Goal: Task Accomplishment & Management: Use online tool/utility

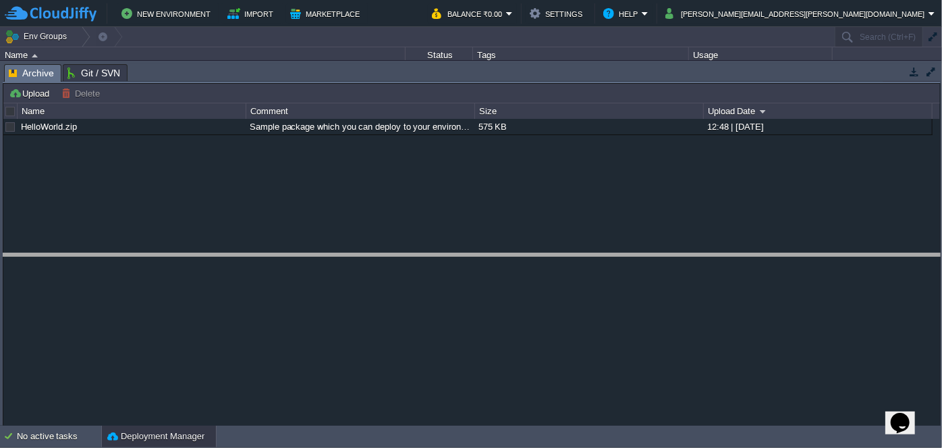
drag, startPoint x: 412, startPoint y: 78, endPoint x: 406, endPoint y: 269, distance: 191.2
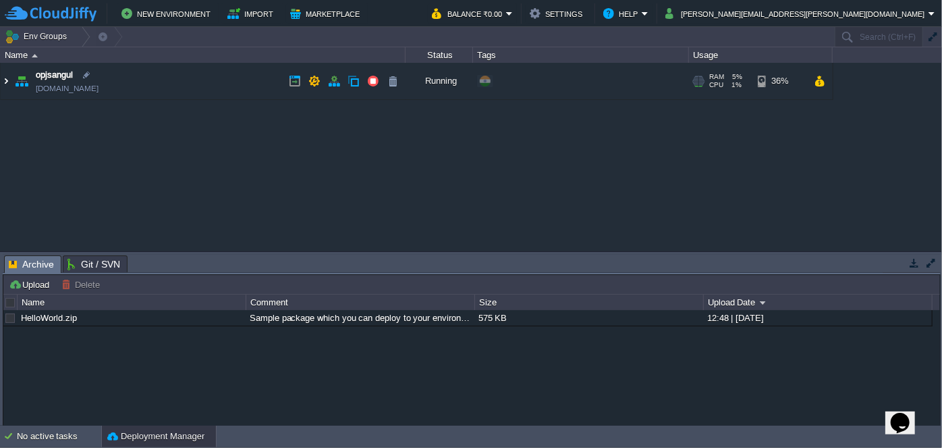
click at [9, 81] on img at bounding box center [6, 81] width 11 height 36
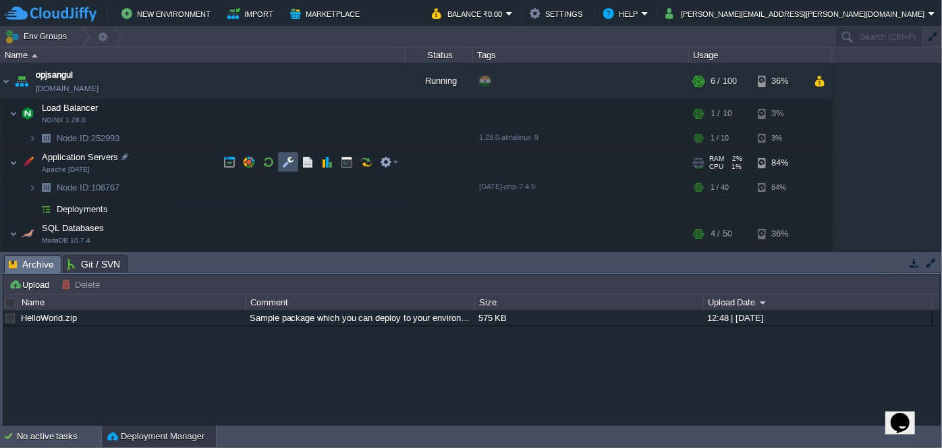
click at [292, 156] on button "button" at bounding box center [288, 162] width 12 height 12
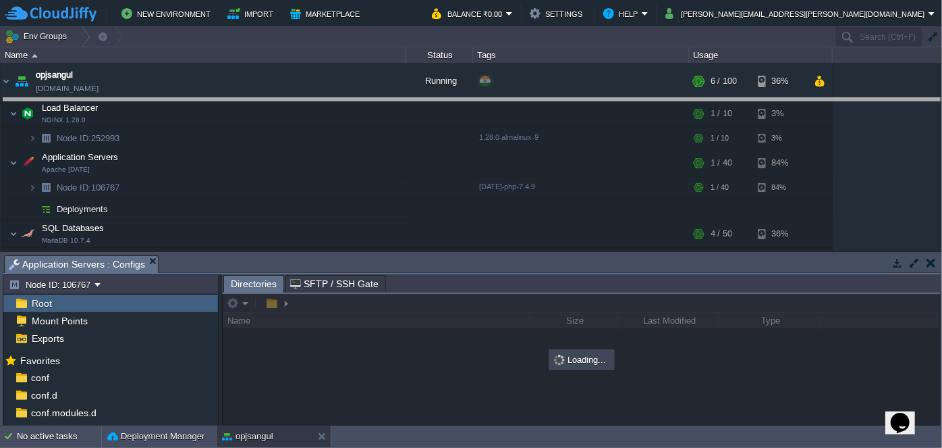
drag, startPoint x: 411, startPoint y: 259, endPoint x: 412, endPoint y: 101, distance: 157.3
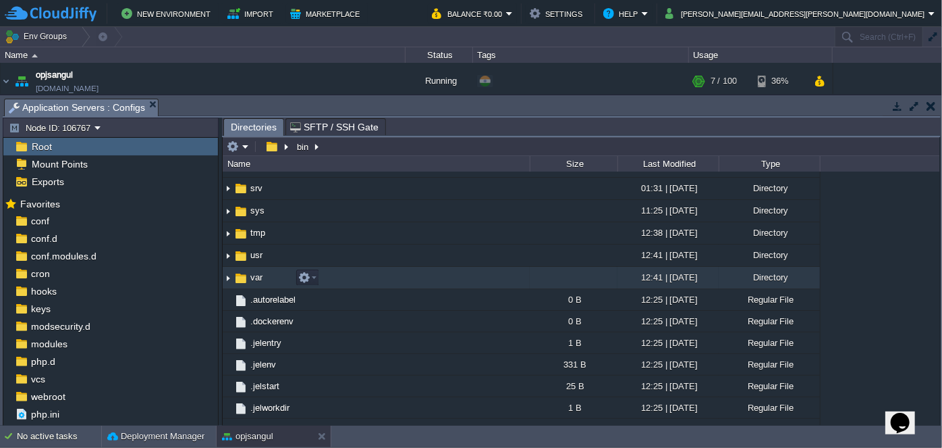
scroll to position [368, 0]
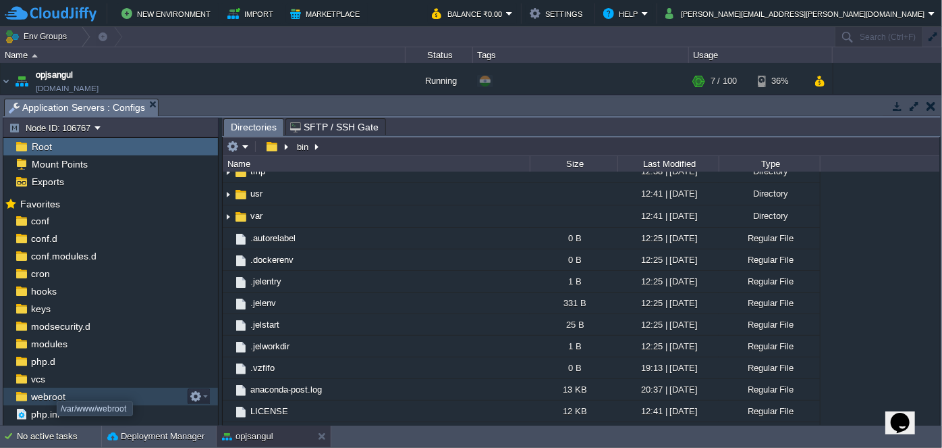
click at [44, 400] on span "webroot" at bounding box center [47, 396] width 39 height 12
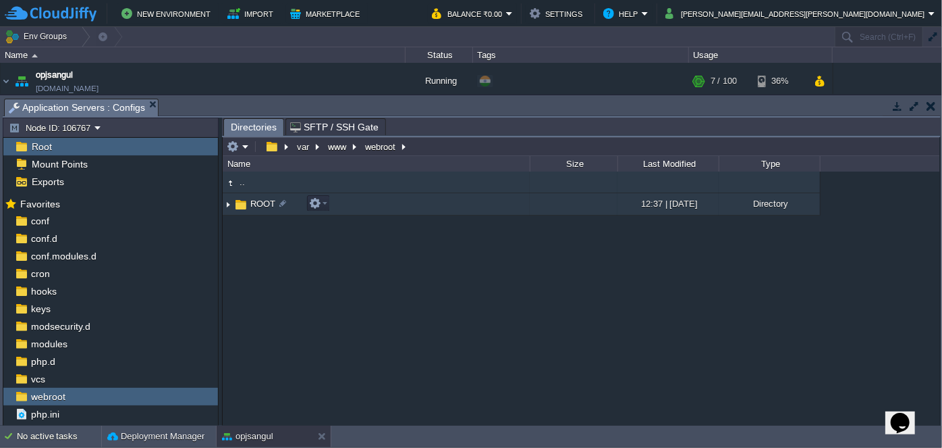
click at [228, 198] on img at bounding box center [228, 204] width 11 height 21
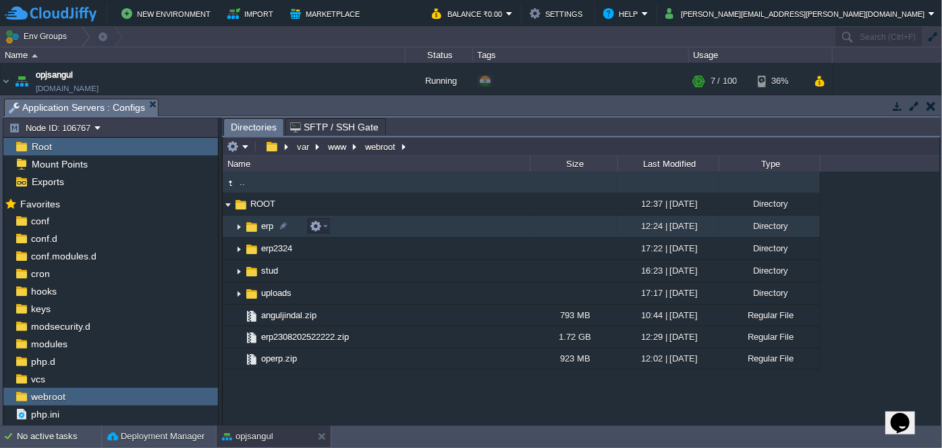
click at [238, 229] on img at bounding box center [239, 226] width 11 height 21
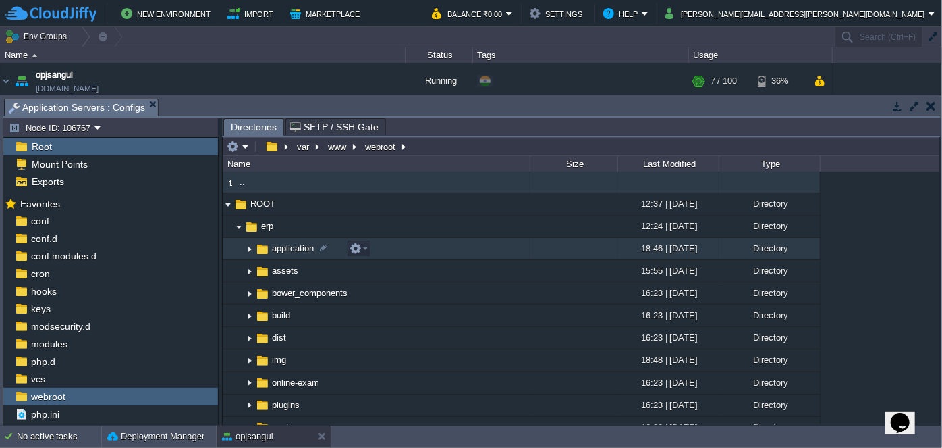
click at [251, 250] on img at bounding box center [249, 248] width 11 height 21
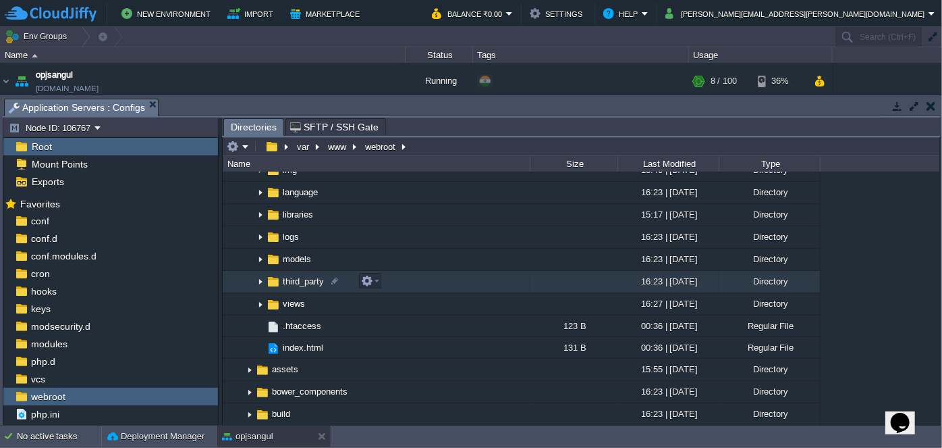
scroll to position [245, 0]
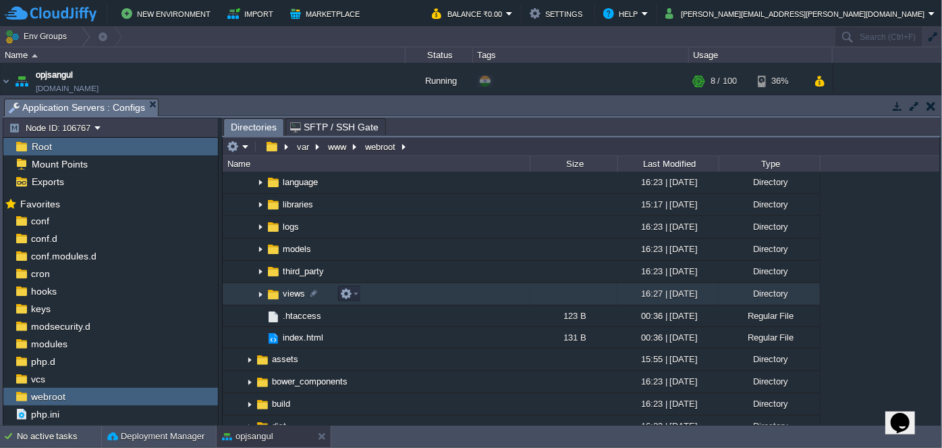
click at [263, 294] on img at bounding box center [260, 294] width 11 height 21
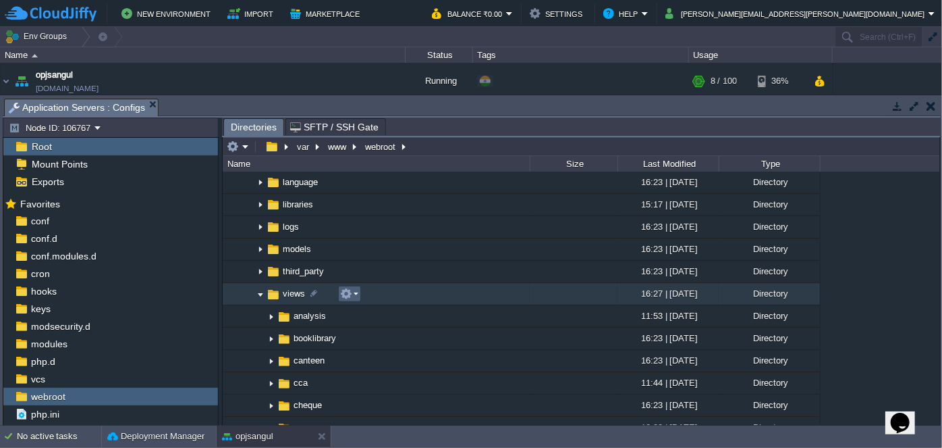
click at [358, 291] on td at bounding box center [349, 294] width 23 height 16
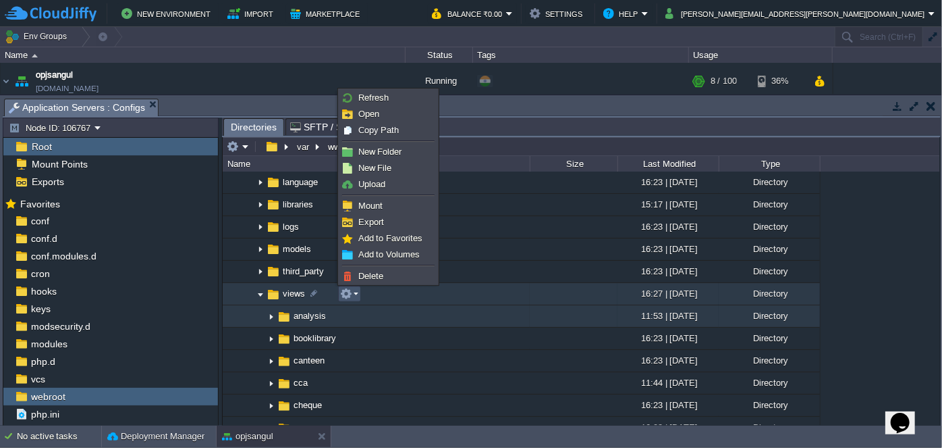
click at [373, 311] on div ".. ROOT 12:37 | [DATE] Directory .. erp 12:24 | [DATE] Directory .. application…" at bounding box center [582, 297] width 718 height 253
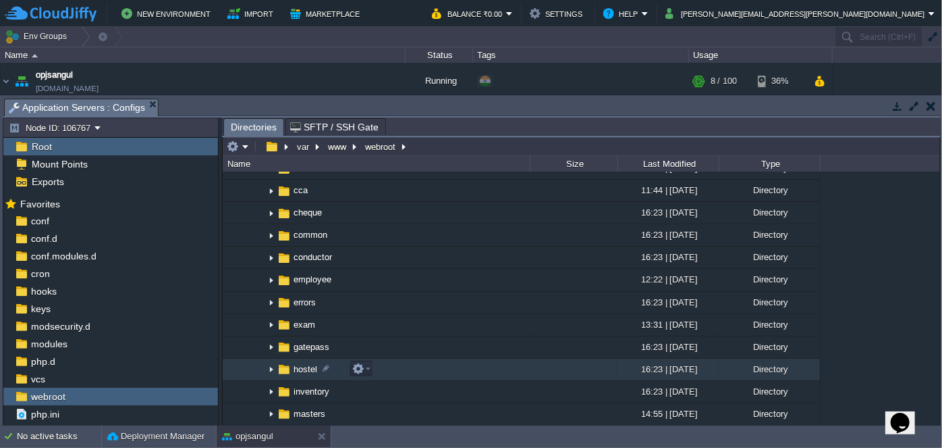
scroll to position [491, 0]
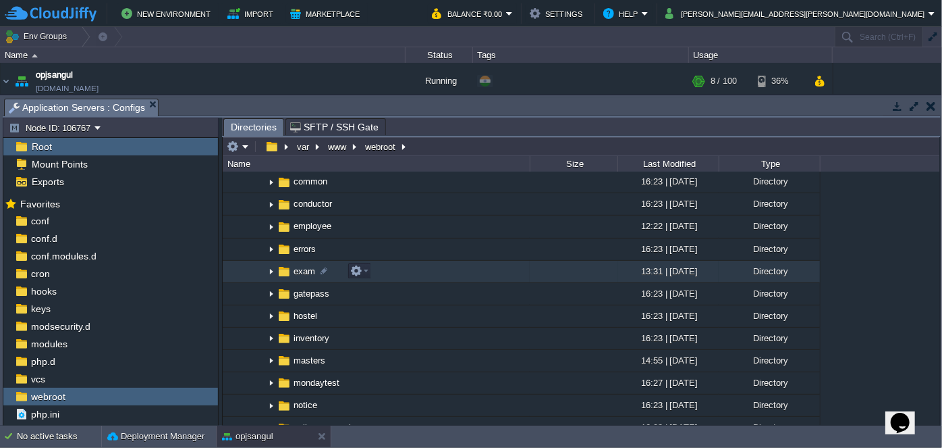
click at [270, 271] on img at bounding box center [271, 271] width 11 height 21
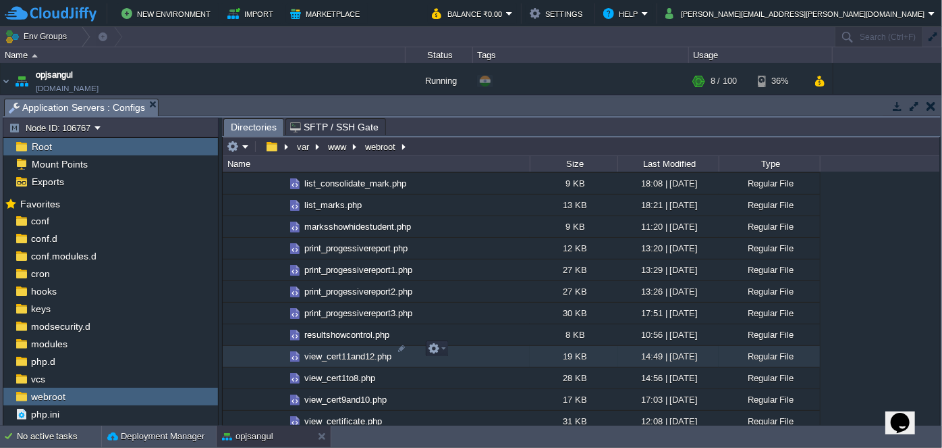
scroll to position [1166, 0]
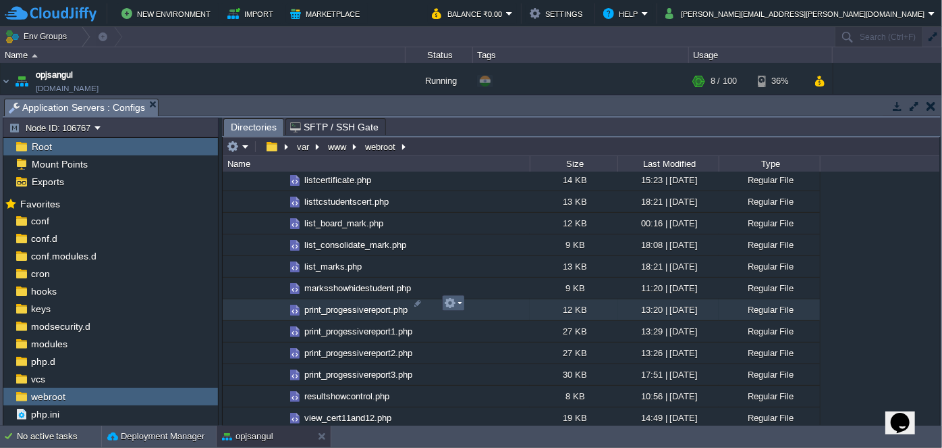
click at [459, 306] on em at bounding box center [453, 303] width 18 height 12
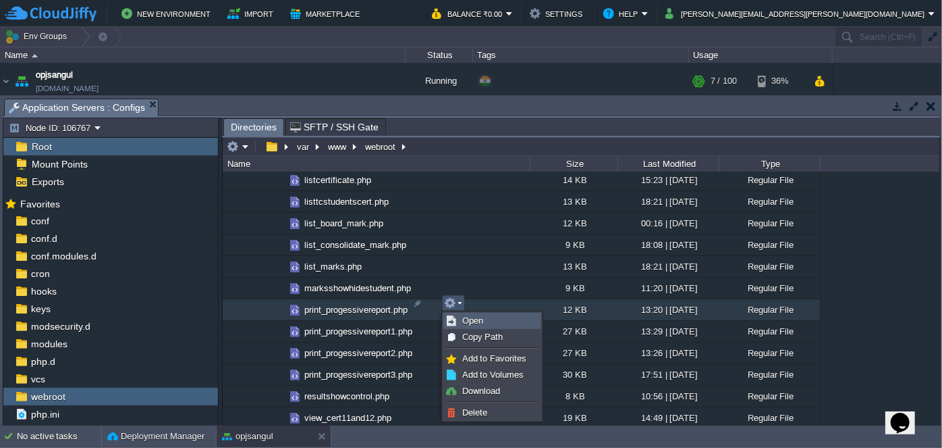
click at [476, 319] on span "Open" at bounding box center [472, 320] width 21 height 10
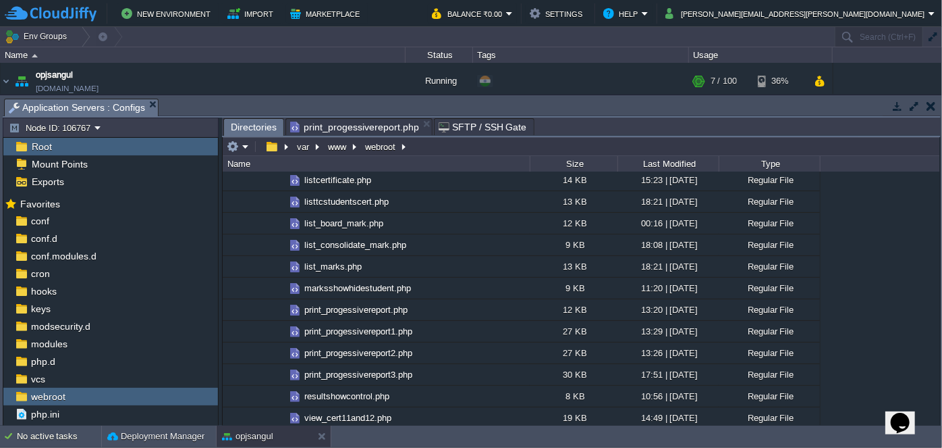
click at [251, 126] on span "Directories" at bounding box center [254, 127] width 46 height 17
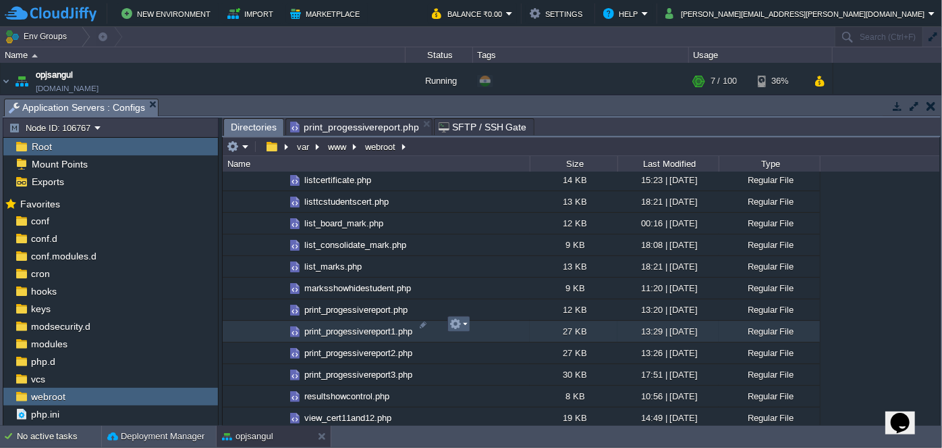
click at [467, 321] on em at bounding box center [459, 324] width 18 height 12
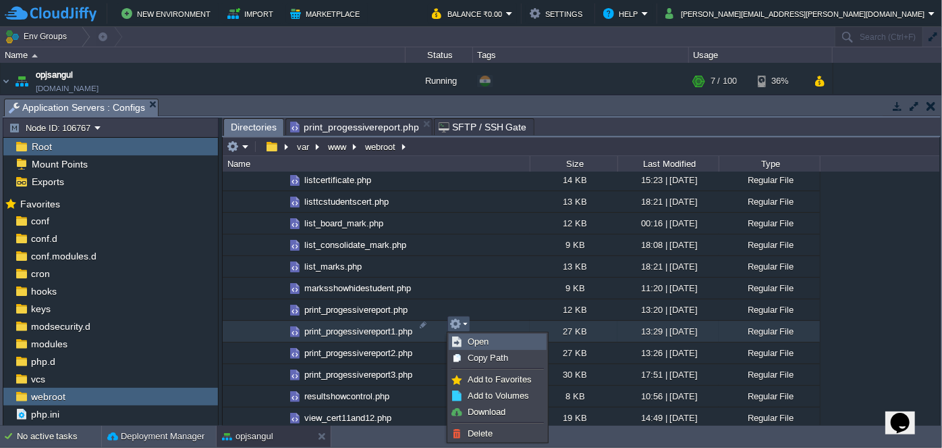
click at [470, 342] on span "Open" at bounding box center [478, 341] width 21 height 10
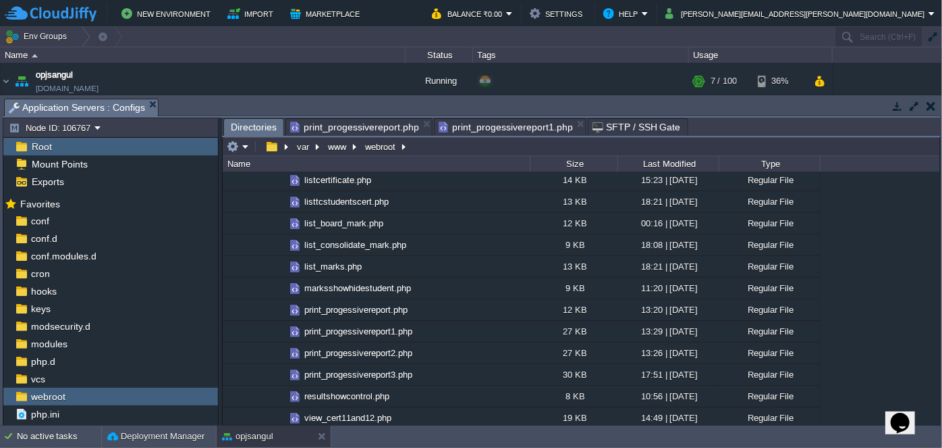
click at [255, 125] on span "Directories" at bounding box center [254, 127] width 46 height 17
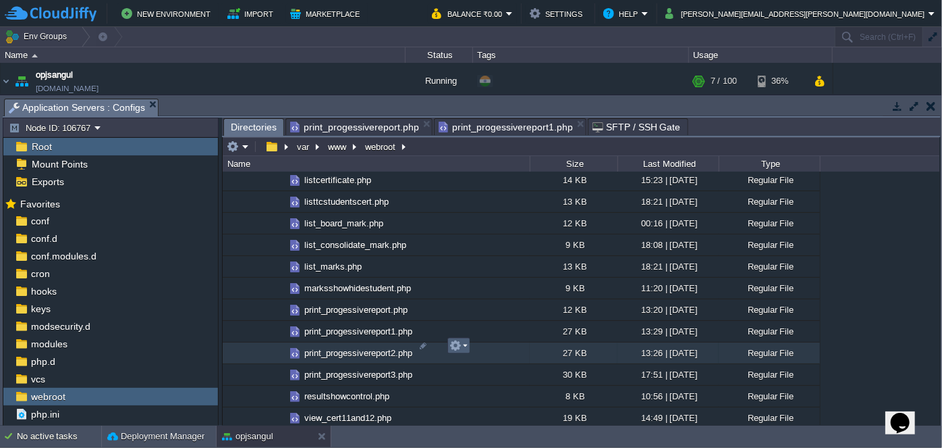
click at [464, 348] on em at bounding box center [459, 346] width 18 height 12
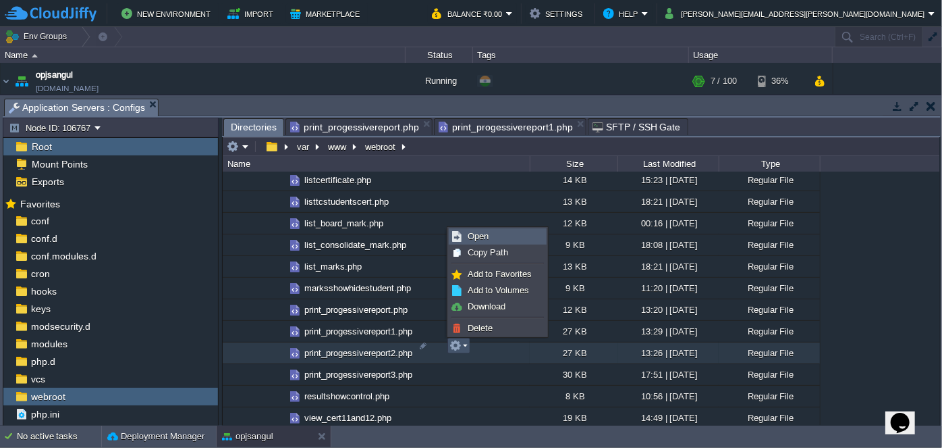
click at [481, 233] on span "Open" at bounding box center [478, 236] width 21 height 10
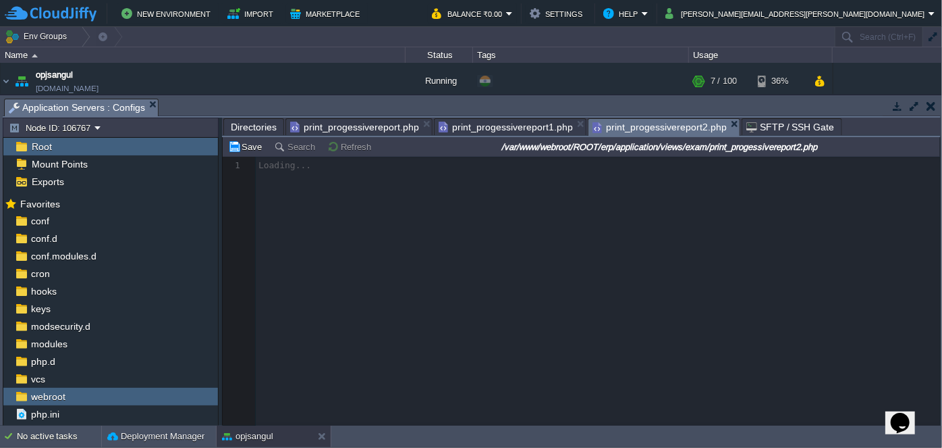
click at [262, 132] on span "Directories" at bounding box center [254, 127] width 46 height 16
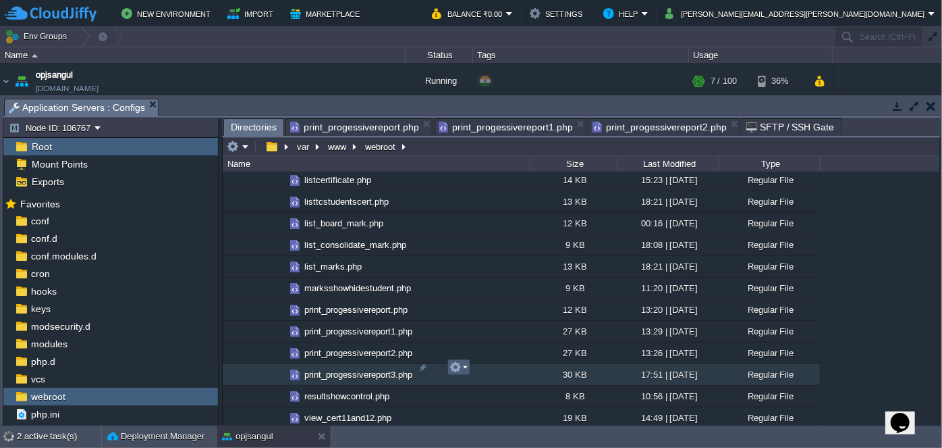
click at [464, 371] on em at bounding box center [459, 367] width 18 height 12
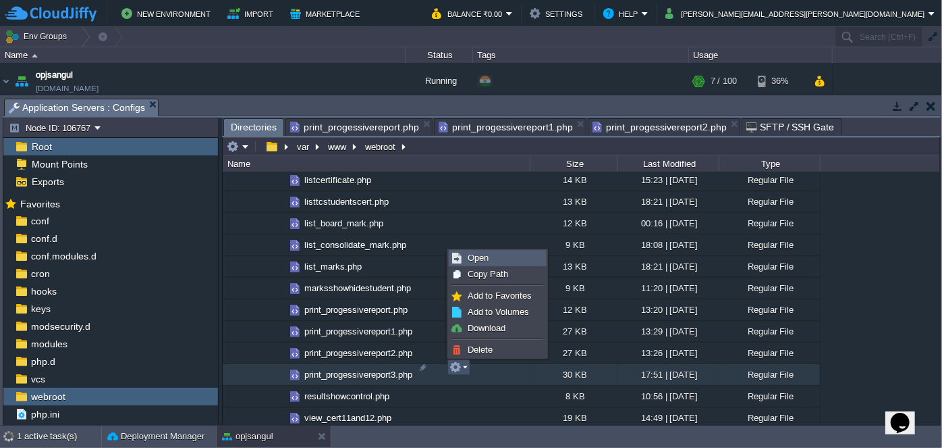
click at [482, 257] on span "Open" at bounding box center [478, 257] width 21 height 10
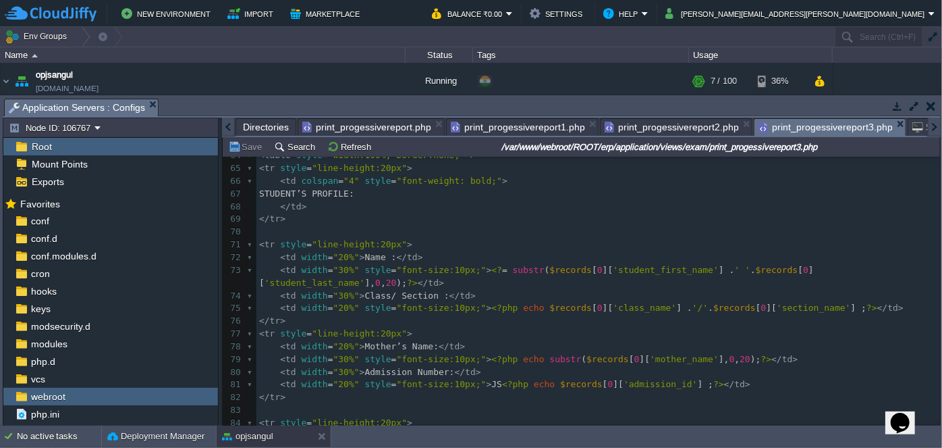
scroll to position [859, 0]
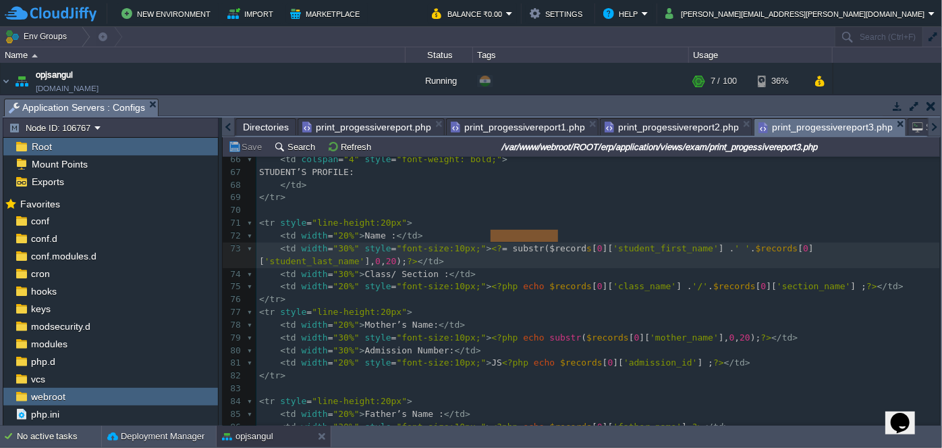
type textarea "substr($records"
drag, startPoint x: 488, startPoint y: 236, endPoint x: 562, endPoint y: 235, distance: 73.6
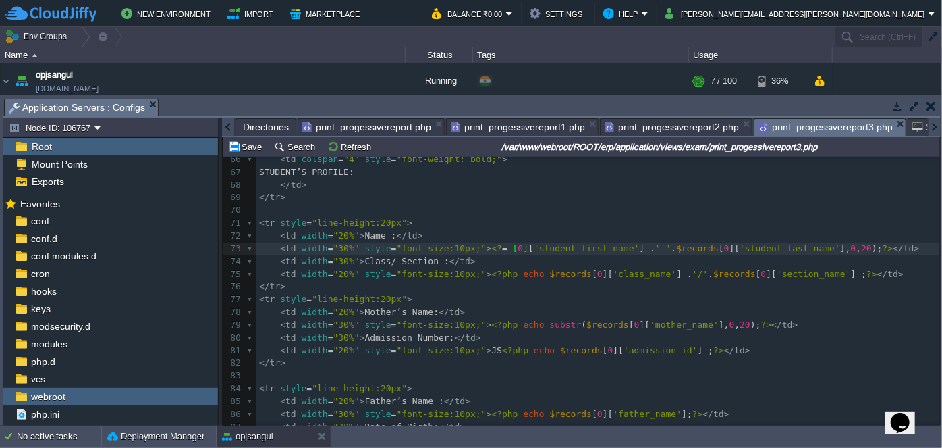
type textarea "substr($records"
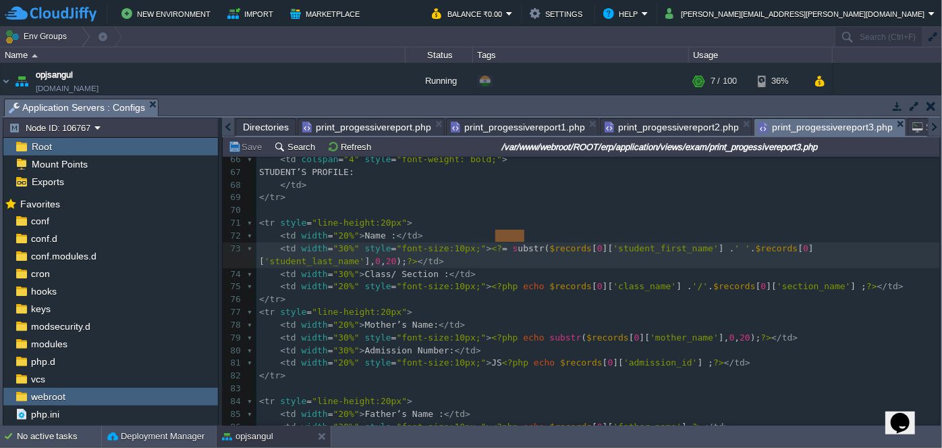
type textarea "substr("
drag, startPoint x: 523, startPoint y: 238, endPoint x: 492, endPoint y: 234, distance: 30.6
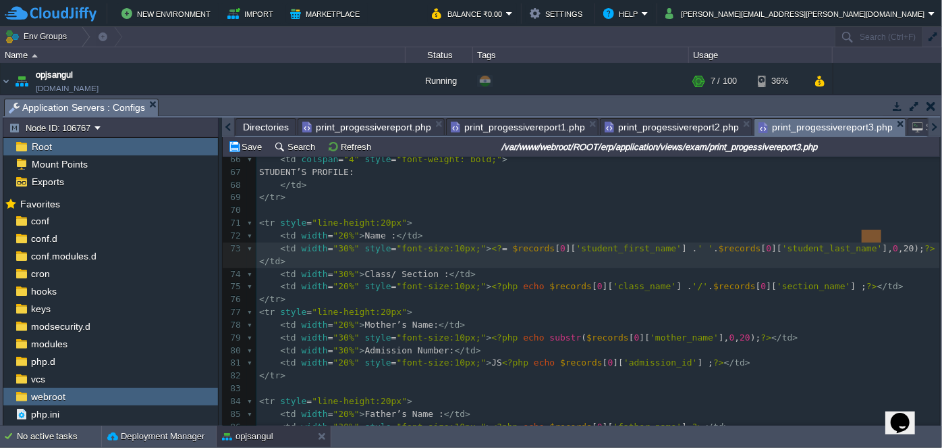
type textarea ", 0,20)"
drag, startPoint x: 880, startPoint y: 236, endPoint x: 858, endPoint y: 236, distance: 21.6
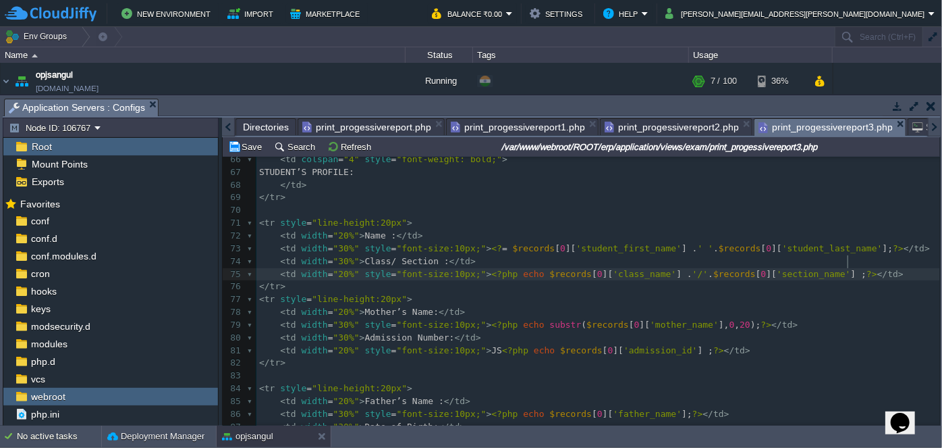
click at [857, 268] on pre "< td width = "20%" style = "font-size:10px;" > <?php echo $records [ 0 ][ 'clas…" at bounding box center [599, 274] width 684 height 13
click at [585, 293] on pre "< tr style = "line-height:20px" >" at bounding box center [599, 299] width 684 height 13
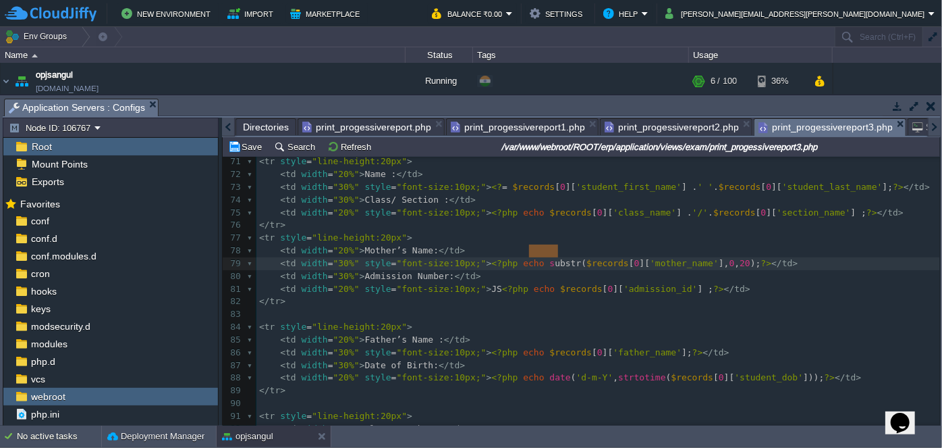
type textarea "substr("
drag, startPoint x: 558, startPoint y: 249, endPoint x: 526, endPoint y: 247, distance: 31.8
type textarea ", 0,20)"
drag, startPoint x: 682, startPoint y: 250, endPoint x: 651, endPoint y: 246, distance: 30.6
click at [678, 295] on pre "</ tr >" at bounding box center [599, 301] width 684 height 13
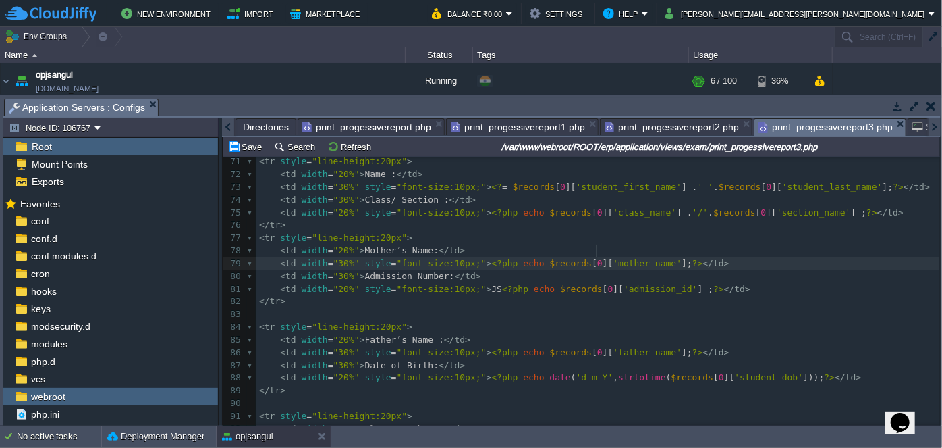
click at [595, 270] on pre "< td width = "30%" > Admission Number: </ td >" at bounding box center [599, 276] width 684 height 13
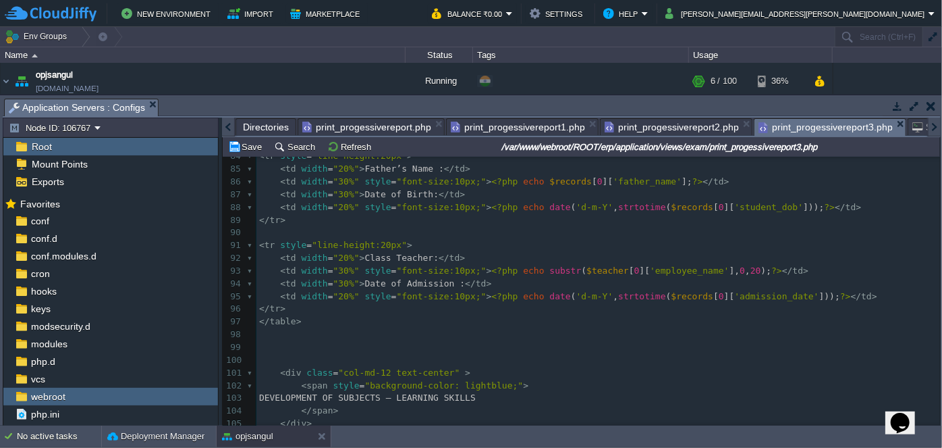
scroll to position [1104, 0]
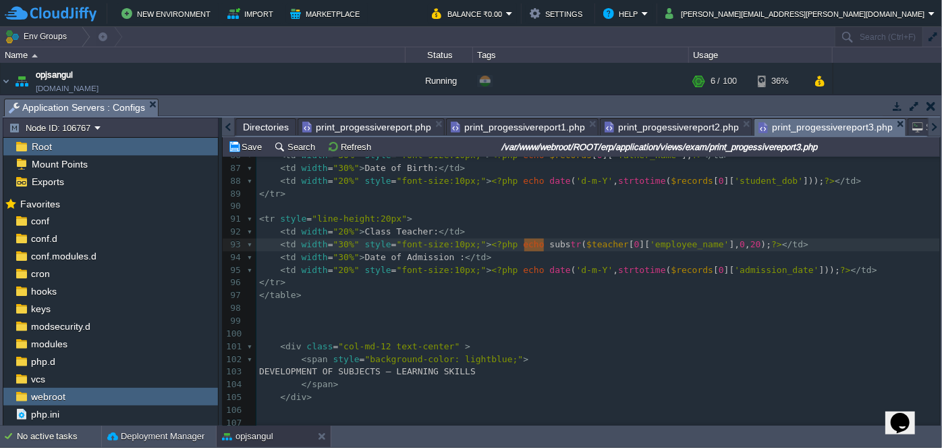
type textarea "substr("
drag, startPoint x: 525, startPoint y: 242, endPoint x: 547, endPoint y: 240, distance: 21.8
type textarea ", 0,20)"
drag, startPoint x: 692, startPoint y: 240, endPoint x: 659, endPoint y: 240, distance: 33.1
click at [718, 263] on div "59 </ td > 60 </ tr > 61 </ table > 62 < br />< br /> 63 ​ 64 < table style = "…" at bounding box center [599, 175] width 684 height 738
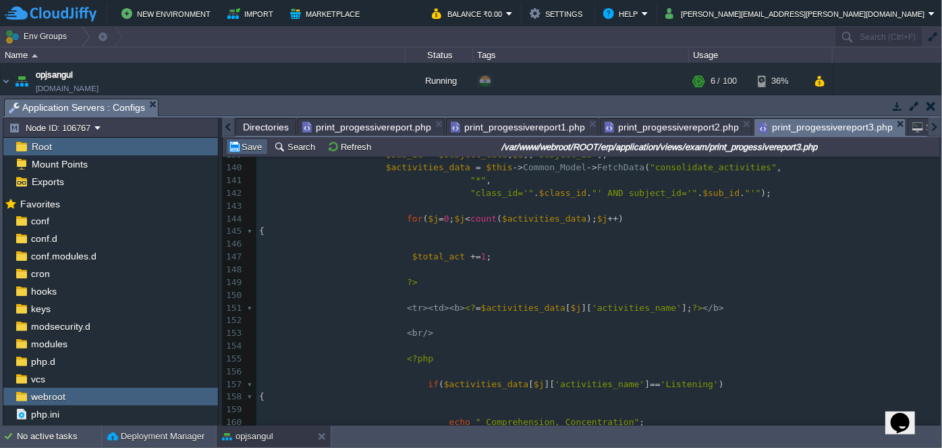
click at [244, 140] on button "Save" at bounding box center [247, 146] width 38 height 12
click at [670, 126] on span "print_progessivereport2.php" at bounding box center [672, 127] width 134 height 16
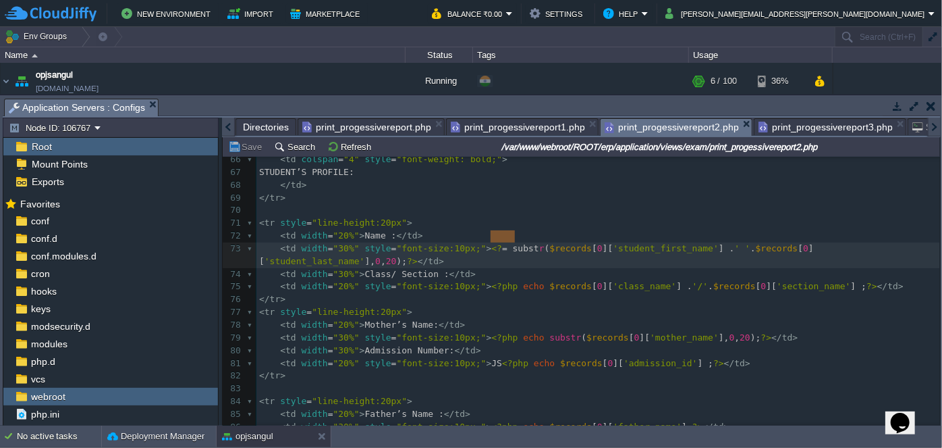
type textarea "substr("
drag, startPoint x: 492, startPoint y: 234, endPoint x: 523, endPoint y: 235, distance: 30.4
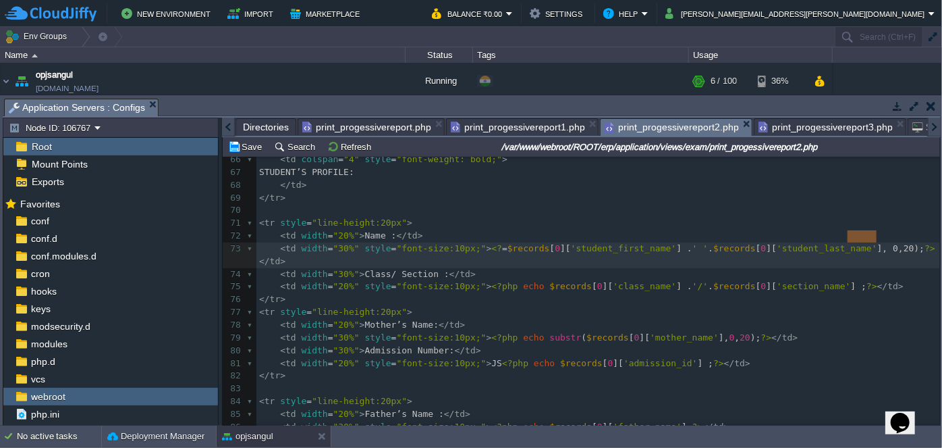
type textarea ", 0,20)"
drag, startPoint x: 874, startPoint y: 236, endPoint x: 845, endPoint y: 231, distance: 30.1
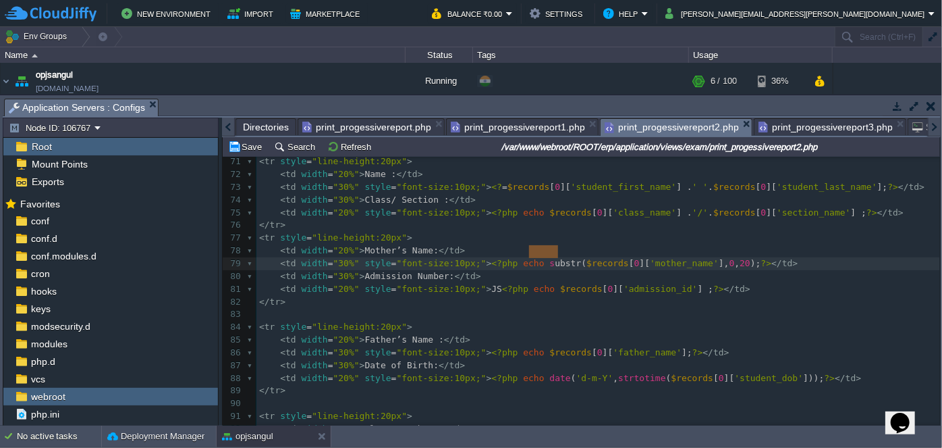
type textarea "substr("
drag, startPoint x: 556, startPoint y: 248, endPoint x: 524, endPoint y: 246, distance: 32.5
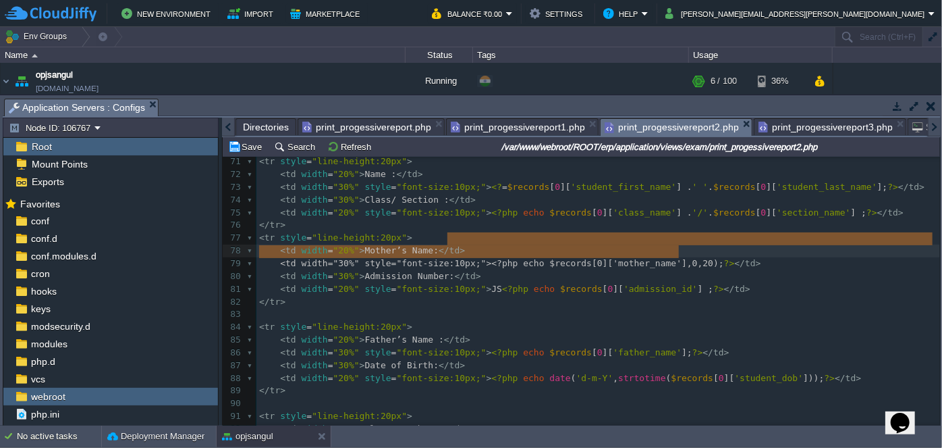
type textarea ", 0,20"
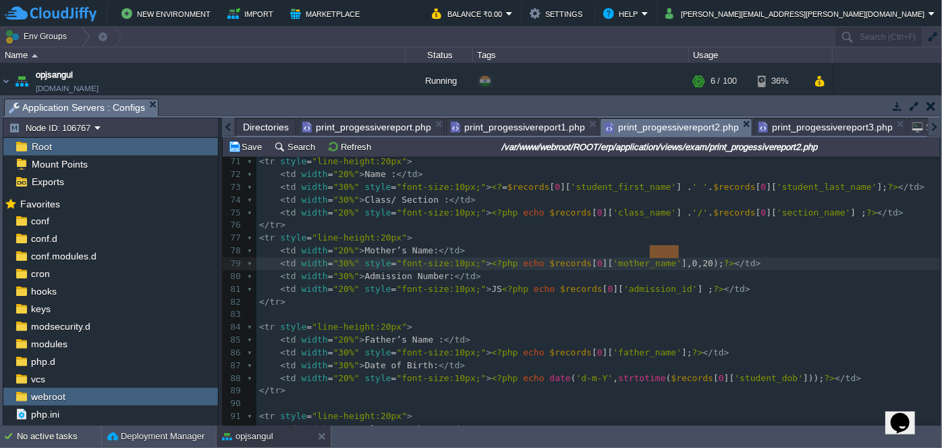
drag, startPoint x: 681, startPoint y: 248, endPoint x: 651, endPoint y: 255, distance: 29.7
type textarea ", 0,20)"
drag, startPoint x: 684, startPoint y: 250, endPoint x: 651, endPoint y: 246, distance: 33.3
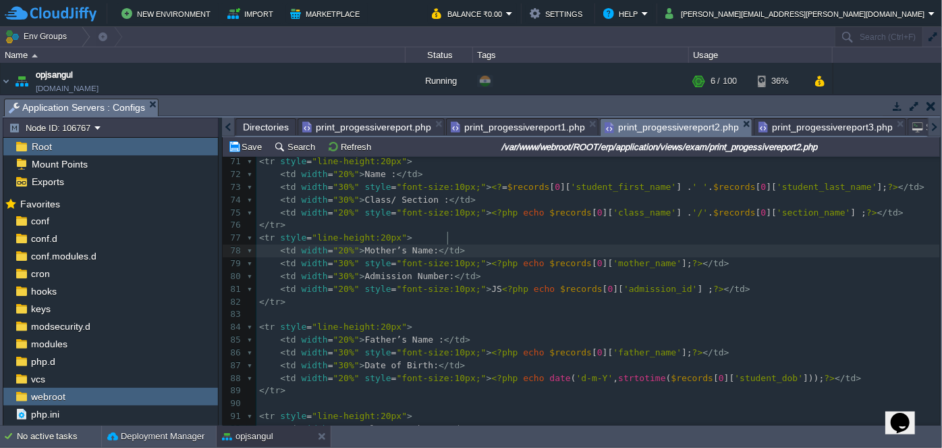
click at [785, 244] on pre "< td width = "20%" > Mother’s Name: </ td >" at bounding box center [599, 250] width 684 height 13
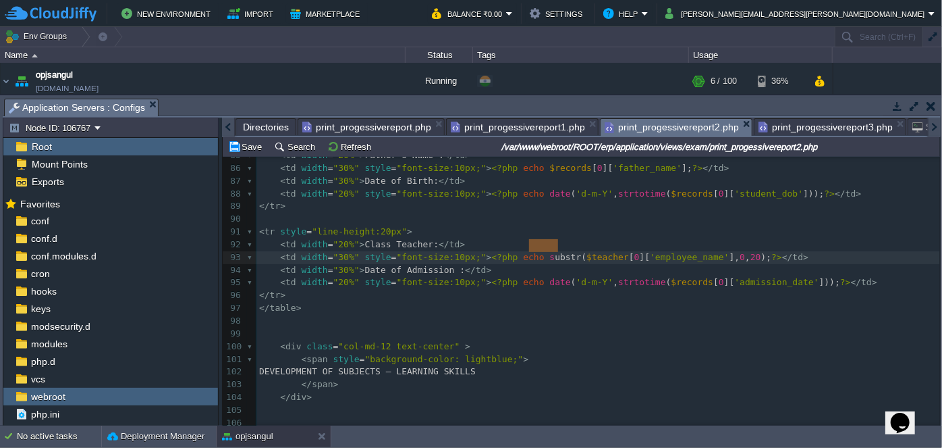
type textarea "substr("
drag, startPoint x: 560, startPoint y: 243, endPoint x: 524, endPoint y: 245, distance: 35.8
type textarea ", 0,20)"
drag, startPoint x: 693, startPoint y: 245, endPoint x: 659, endPoint y: 245, distance: 34.4
click at [741, 353] on pre "< span style = "background-color: lightblue;" >" at bounding box center [599, 359] width 684 height 13
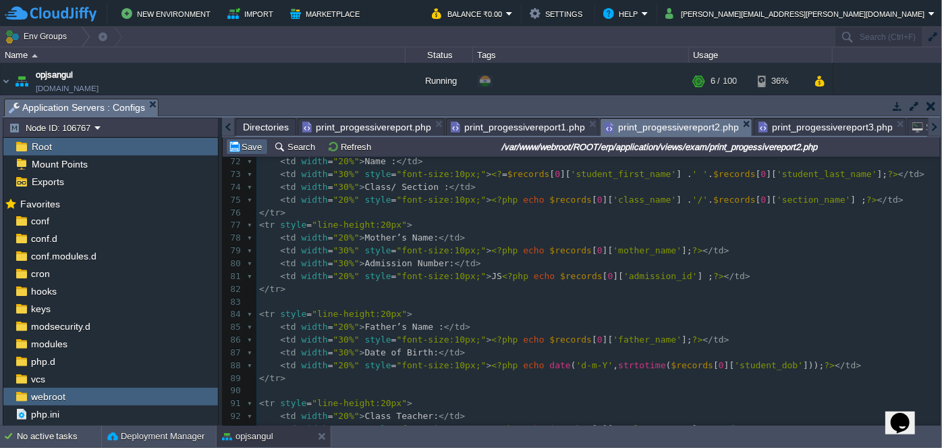
click at [251, 144] on button "Save" at bounding box center [247, 146] width 38 height 12
click at [524, 128] on span "print_progessivereport1.php" at bounding box center [518, 127] width 134 height 16
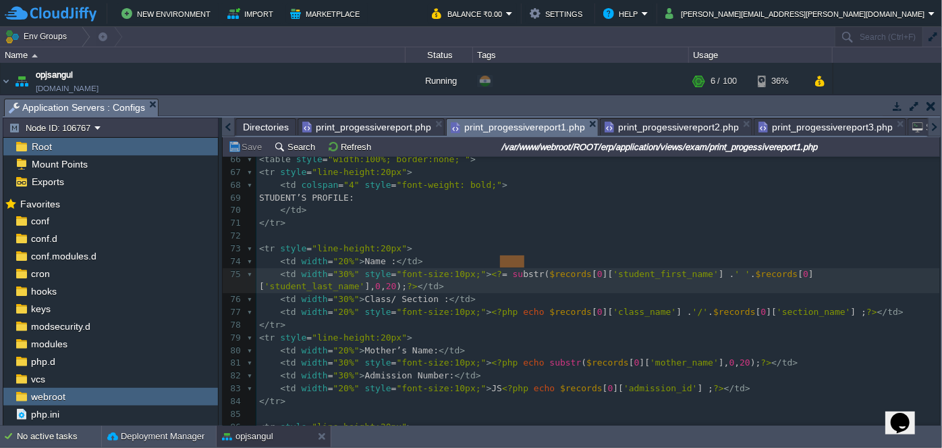
type textarea "substr("
drag, startPoint x: 524, startPoint y: 260, endPoint x: 488, endPoint y: 258, distance: 35.8
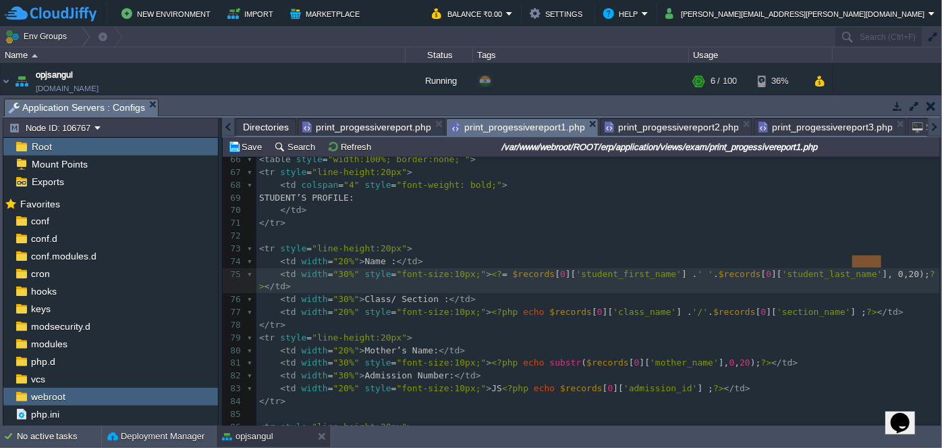
type textarea ", 0,20)"
drag, startPoint x: 880, startPoint y: 261, endPoint x: 847, endPoint y: 261, distance: 33.1
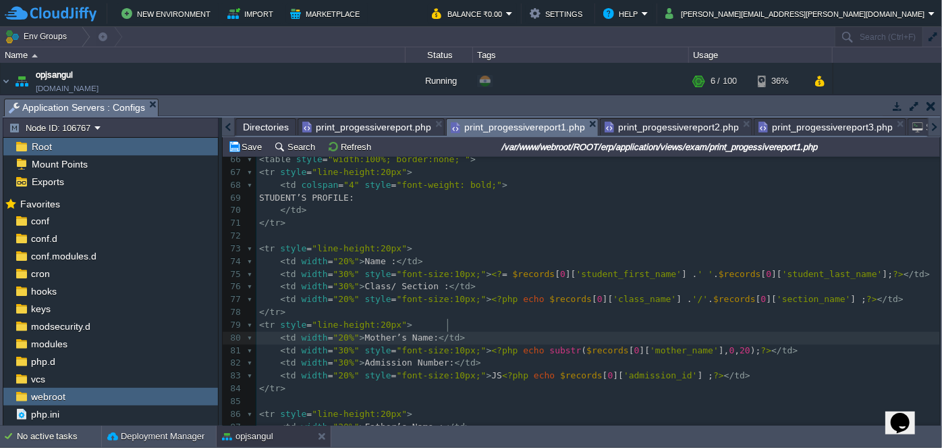
click at [844, 331] on pre "< td width = "20%" > Mother’s Name: </ td >" at bounding box center [599, 337] width 684 height 13
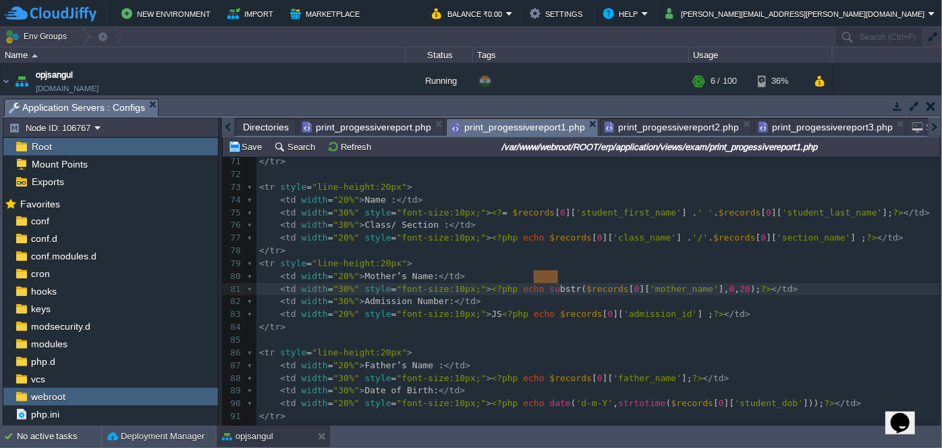
type textarea "substr("
drag, startPoint x: 556, startPoint y: 272, endPoint x: 524, endPoint y: 270, distance: 32.5
type textarea ", 0,20)"
drag, startPoint x: 684, startPoint y: 275, endPoint x: 649, endPoint y: 272, distance: 34.5
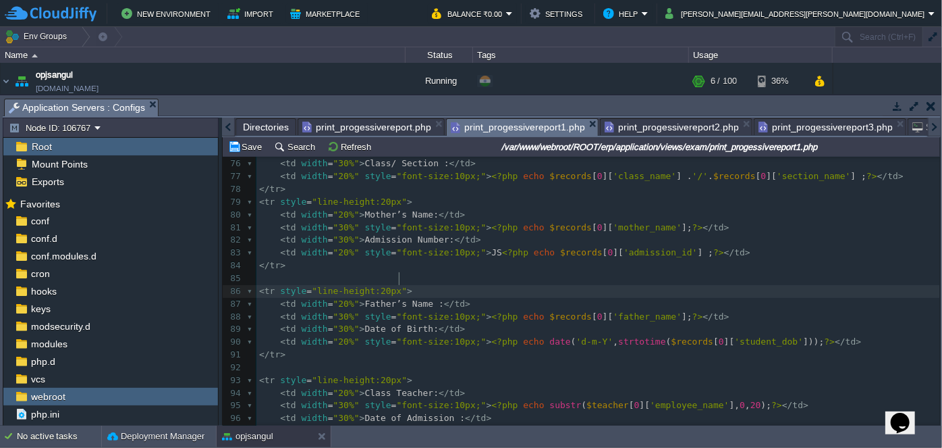
click at [664, 285] on pre "< tr style = "line-height:20px" >" at bounding box center [599, 291] width 684 height 13
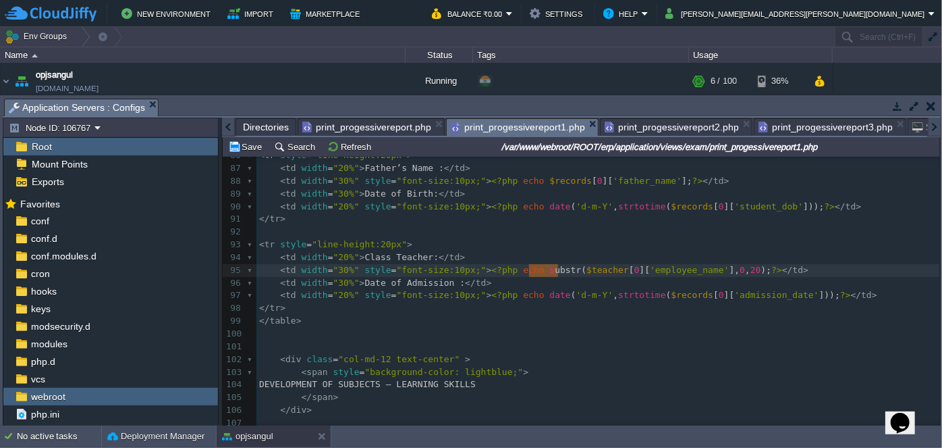
type textarea "substr("
drag, startPoint x: 558, startPoint y: 267, endPoint x: 526, endPoint y: 270, distance: 31.9
type textarea ", 0,20)"
drag, startPoint x: 691, startPoint y: 271, endPoint x: 662, endPoint y: 269, distance: 29.8
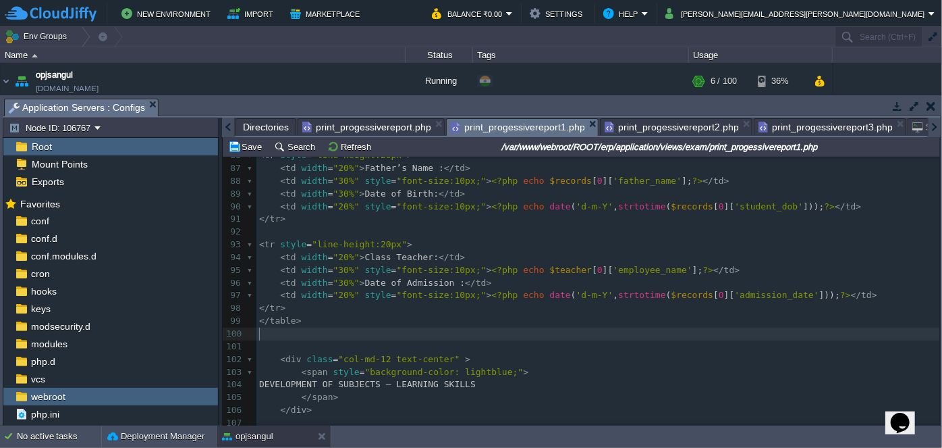
click at [705, 328] on pre "​" at bounding box center [599, 333] width 684 height 13
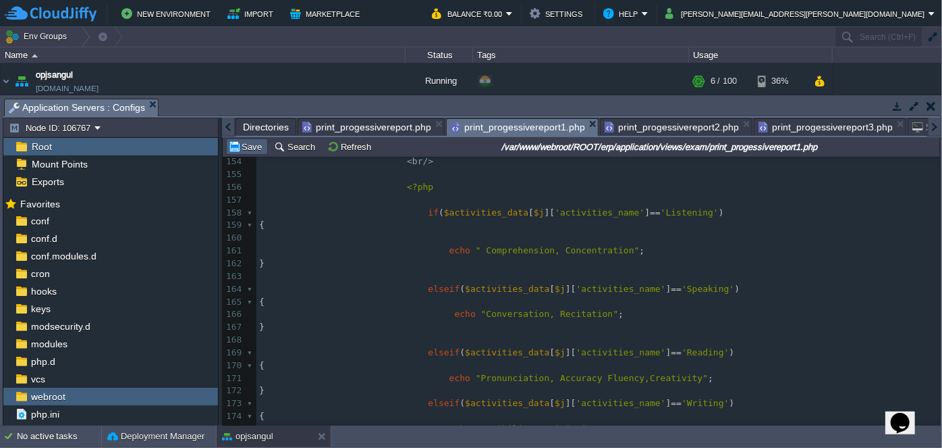
click at [236, 145] on button "Save" at bounding box center [247, 146] width 38 height 12
click at [355, 124] on span "print_progessivereport.php" at bounding box center [366, 127] width 129 height 16
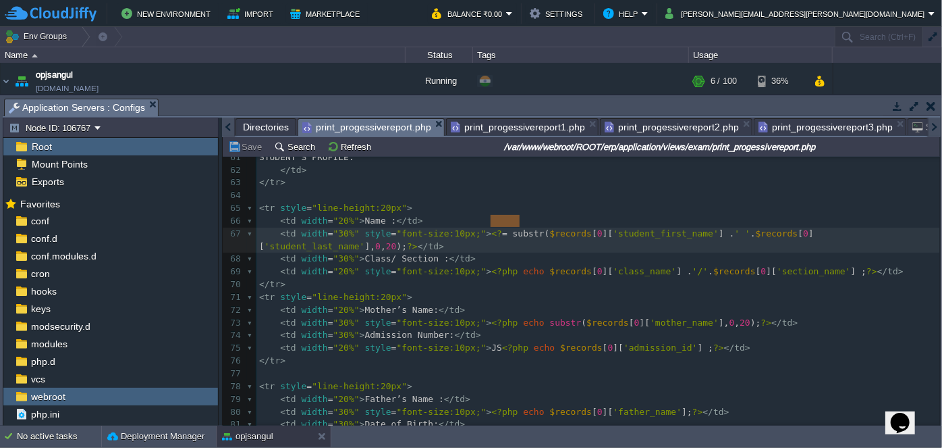
type textarea "substr("
drag, startPoint x: 489, startPoint y: 220, endPoint x: 522, endPoint y: 220, distance: 32.4
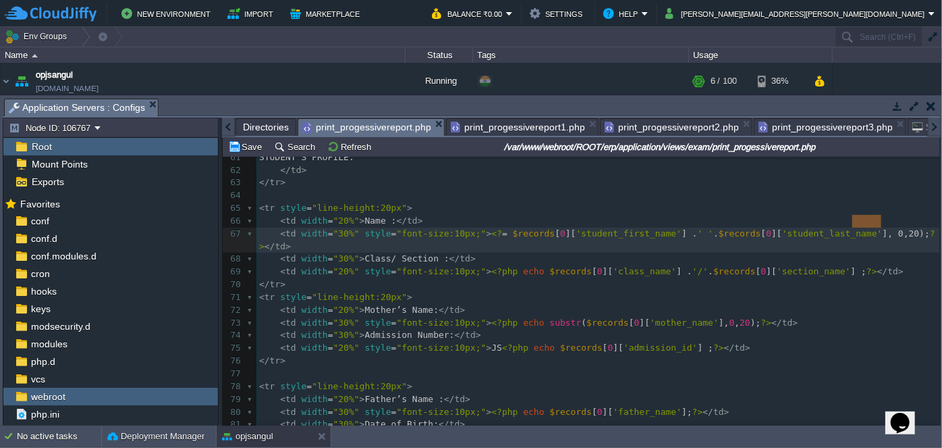
type textarea ", 0,20)"
drag, startPoint x: 881, startPoint y: 219, endPoint x: 847, endPoint y: 220, distance: 34.4
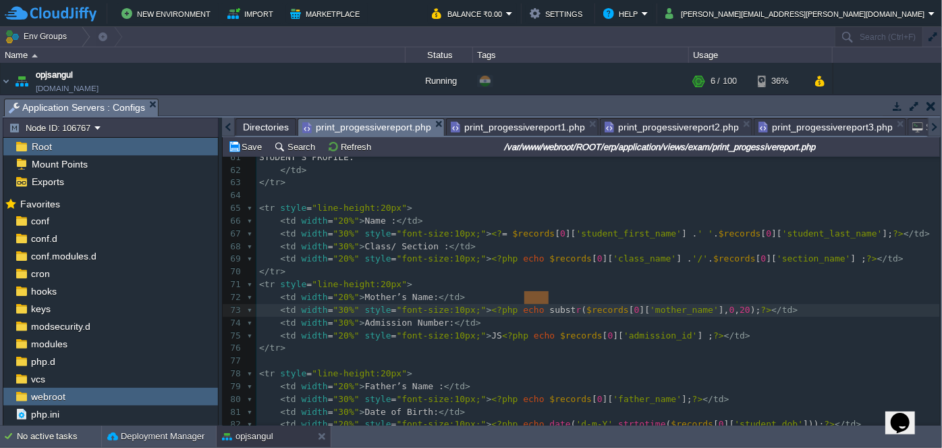
type textarea "substr("
drag, startPoint x: 522, startPoint y: 296, endPoint x: 559, endPoint y: 294, distance: 37.2
type textarea ", 0,20)"
drag, startPoint x: 684, startPoint y: 296, endPoint x: 651, endPoint y: 294, distance: 32.4
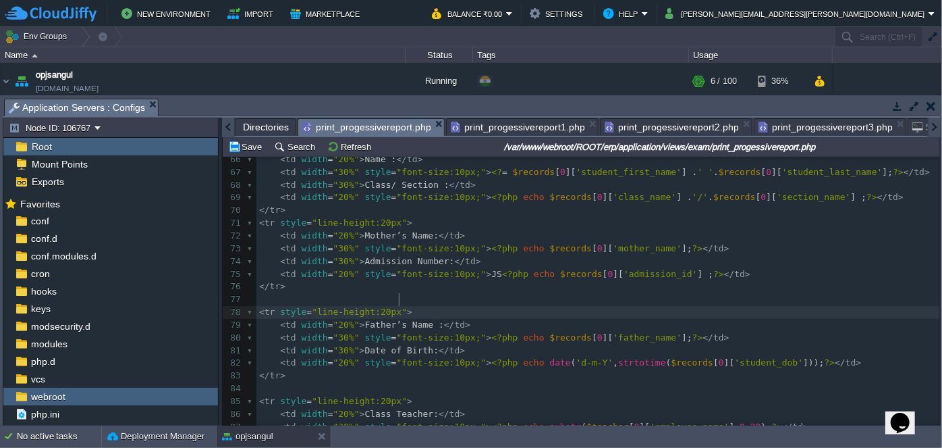
click at [647, 306] on pre "< tr style = "line-height:20px" >" at bounding box center [599, 312] width 684 height 13
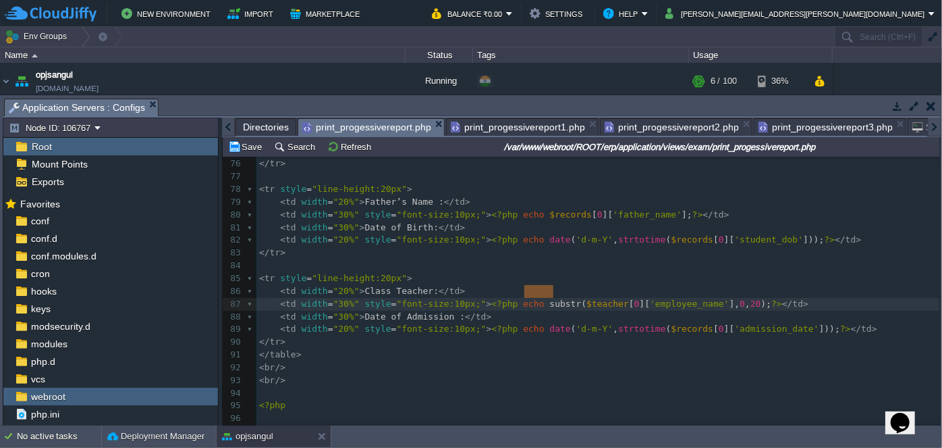
type textarea "substr("
drag, startPoint x: 524, startPoint y: 289, endPoint x: 556, endPoint y: 290, distance: 32.4
type textarea ", 0,20)"
drag, startPoint x: 691, startPoint y: 294, endPoint x: 662, endPoint y: 293, distance: 29.7
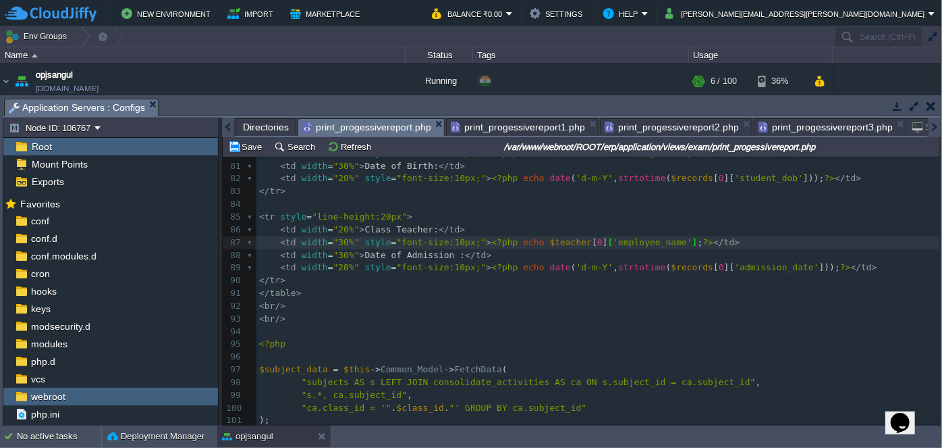
click at [601, 300] on pre "< br />" at bounding box center [599, 306] width 684 height 13
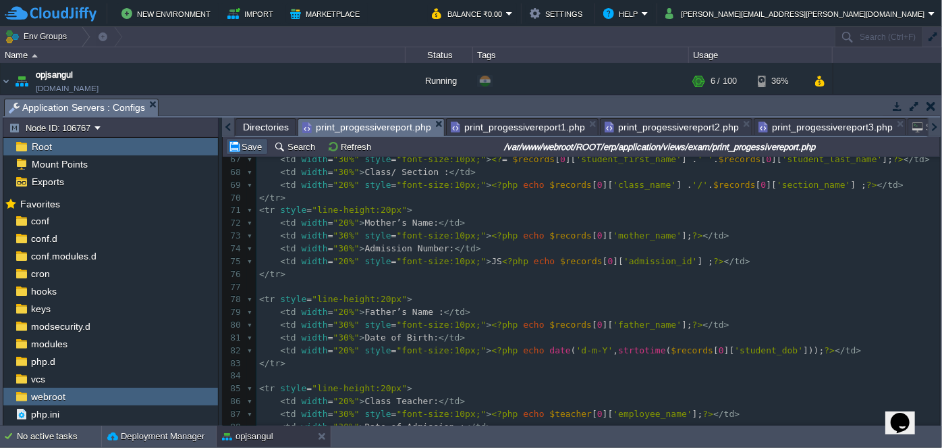
click at [244, 144] on button "Save" at bounding box center [247, 146] width 38 height 12
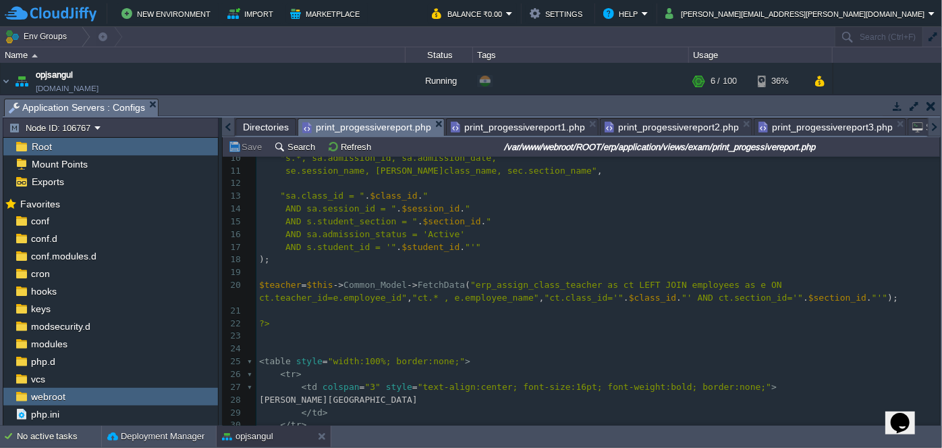
scroll to position [65, 0]
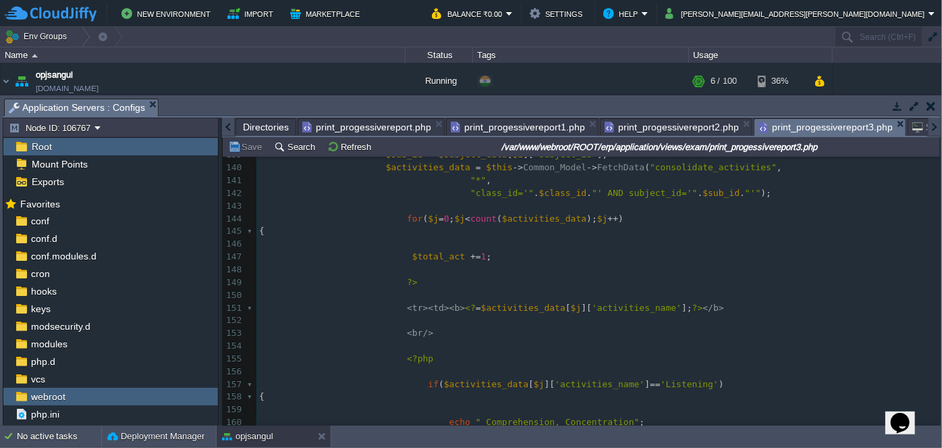
click at [832, 124] on span "print_progessivereport3.php" at bounding box center [826, 127] width 134 height 17
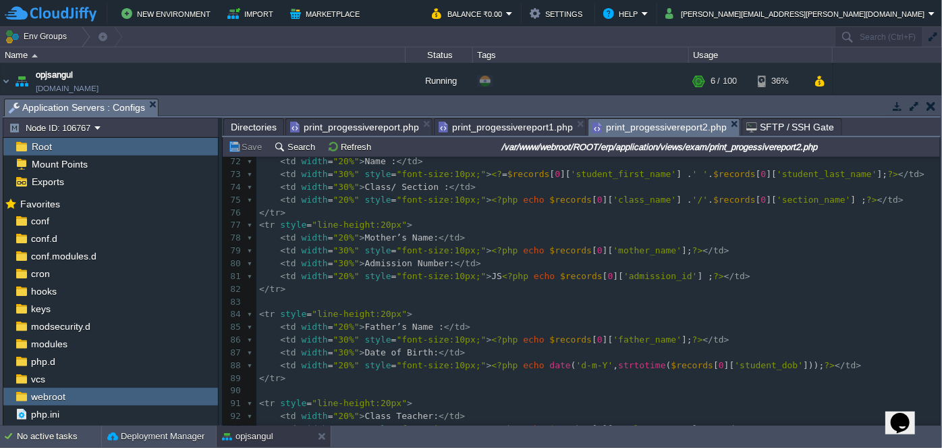
click at [678, 123] on span "print_progessivereport2.php" at bounding box center [660, 127] width 134 height 17
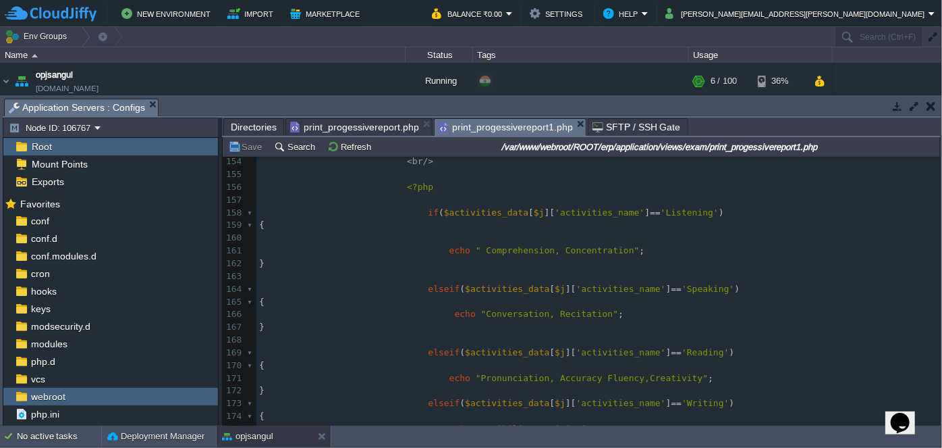
click at [494, 123] on span "print_progessivereport1.php" at bounding box center [506, 127] width 134 height 17
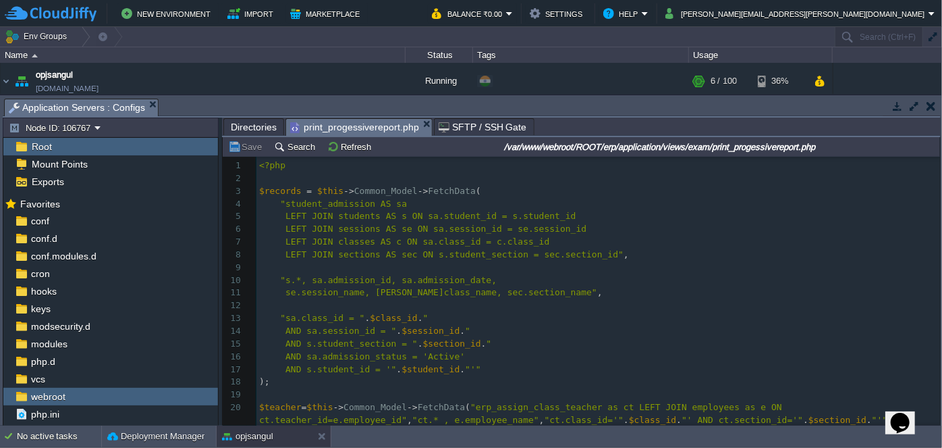
click at [377, 119] on span "print_progessivereport.php" at bounding box center [354, 127] width 129 height 17
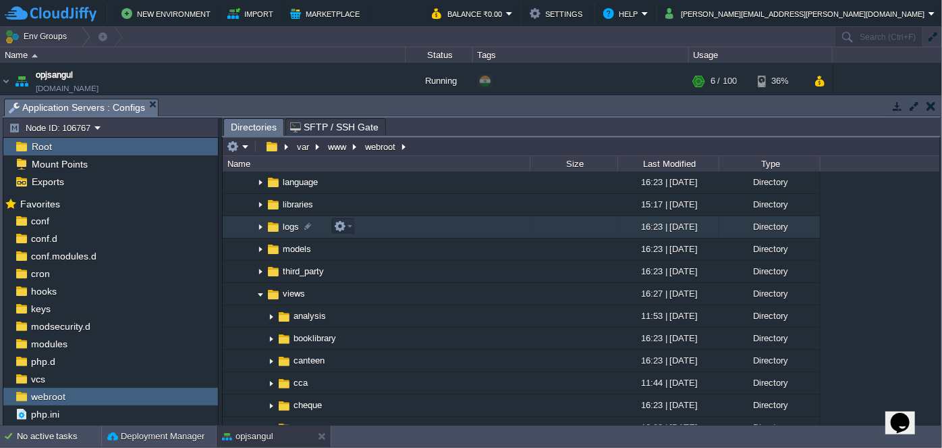
scroll to position [0, 0]
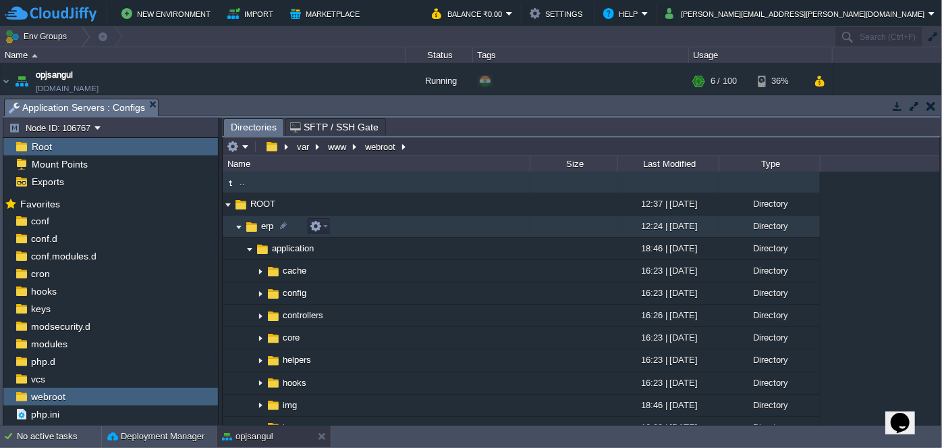
click at [244, 228] on img at bounding box center [251, 226] width 15 height 15
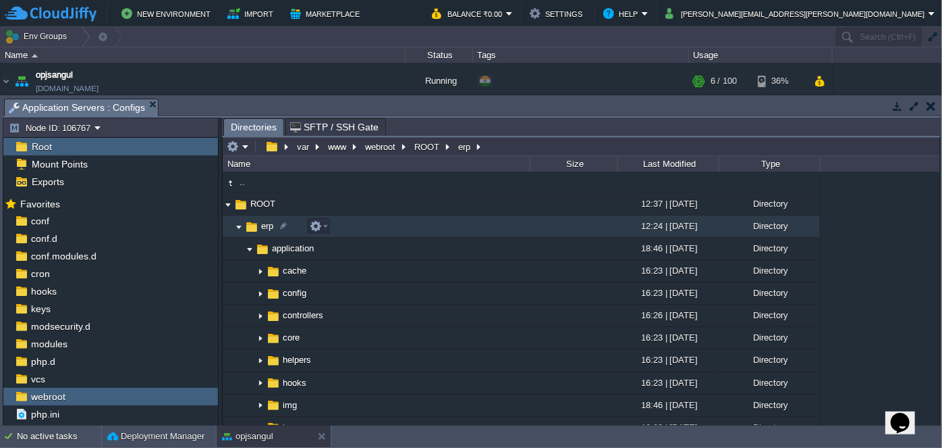
click at [240, 228] on img at bounding box center [239, 226] width 11 height 21
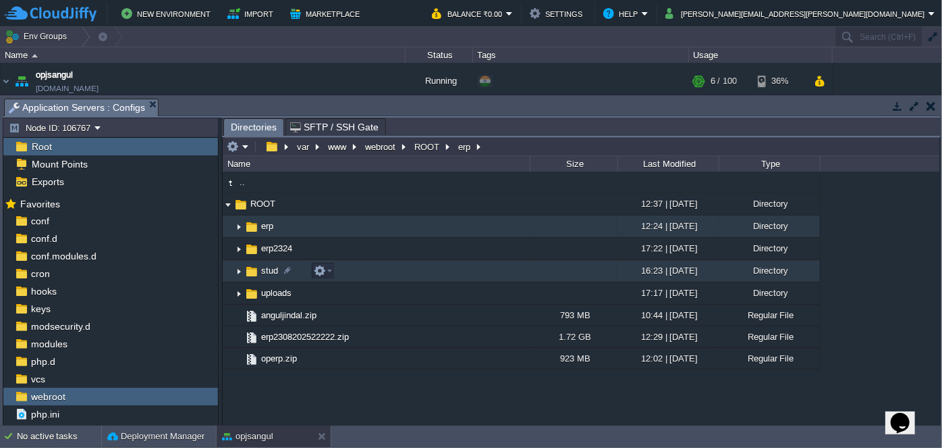
click at [239, 272] on img at bounding box center [239, 271] width 11 height 21
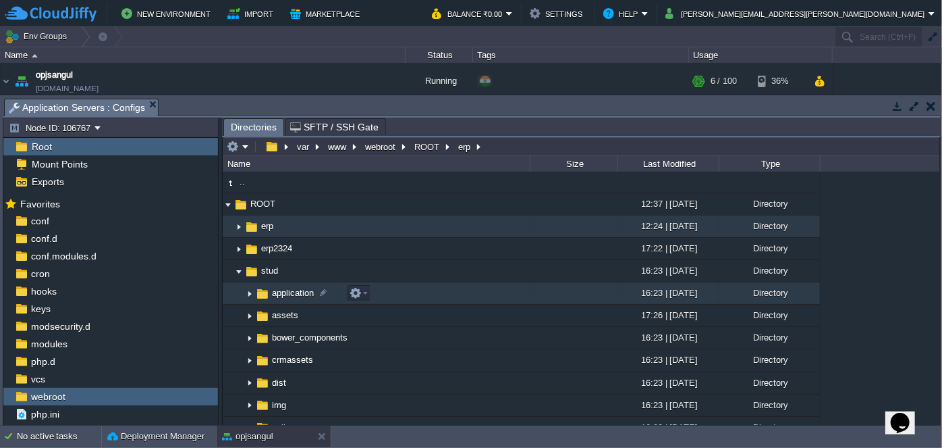
scroll to position [61, 0]
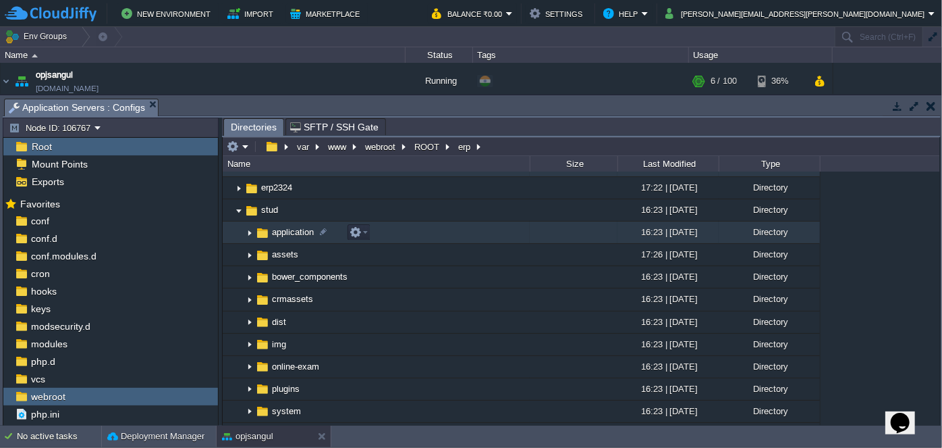
click at [248, 229] on img at bounding box center [249, 232] width 11 height 21
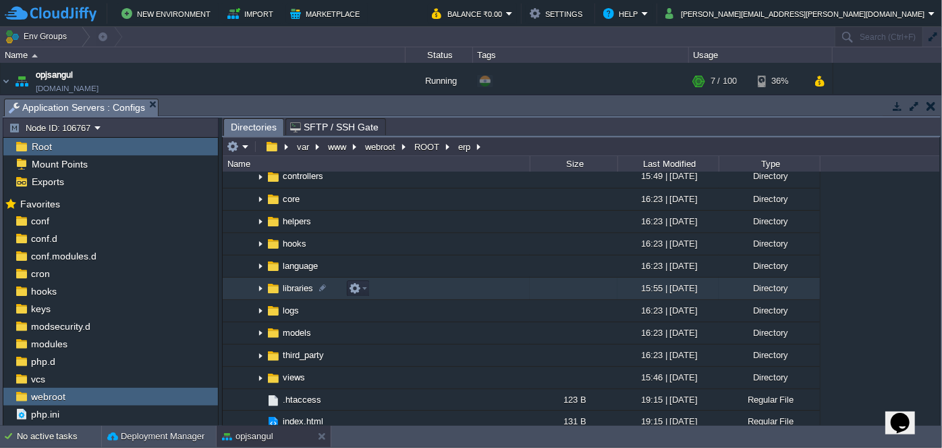
scroll to position [245, 0]
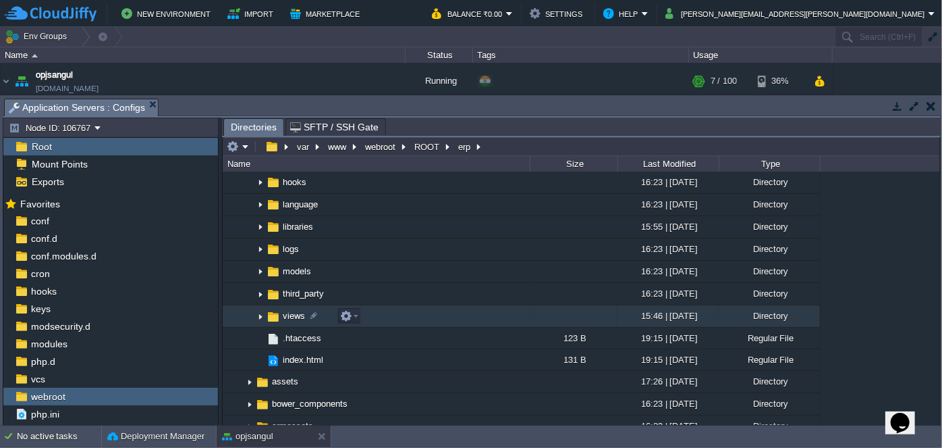
click at [261, 315] on img at bounding box center [260, 316] width 11 height 21
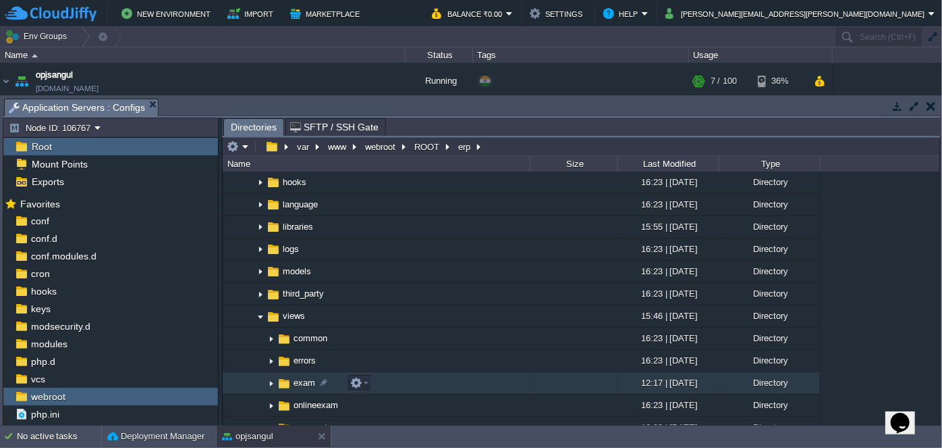
click at [271, 384] on img at bounding box center [271, 383] width 11 height 21
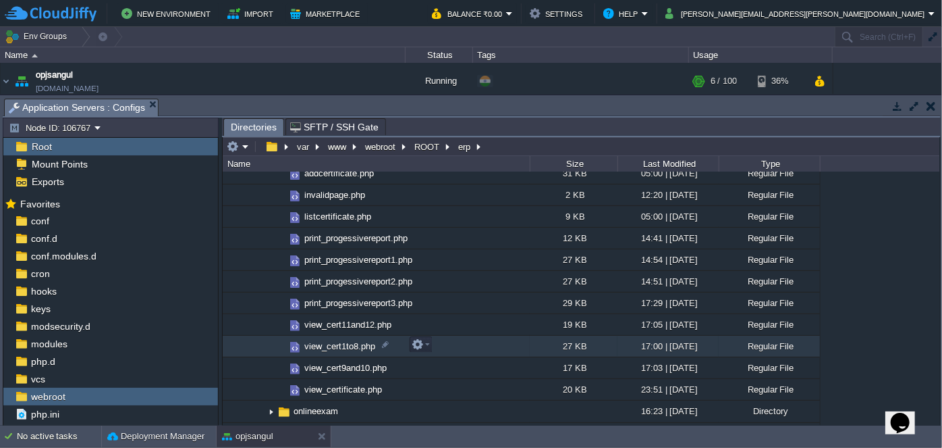
scroll to position [491, 0]
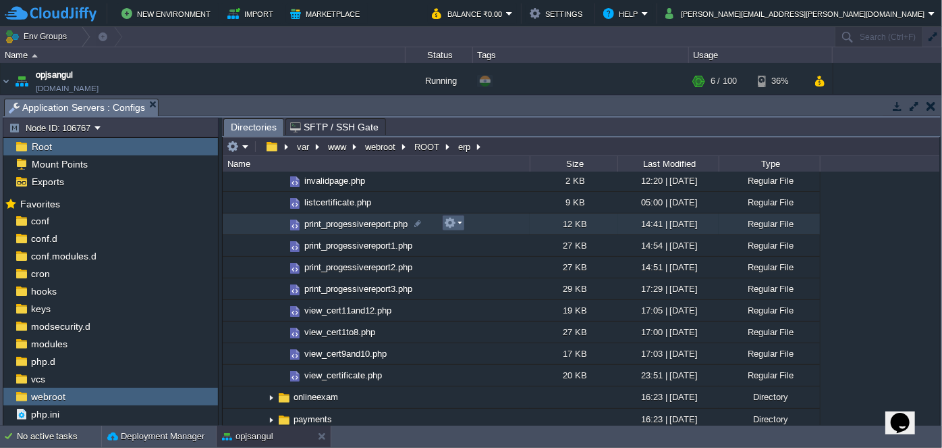
click at [460, 226] on em at bounding box center [453, 223] width 18 height 12
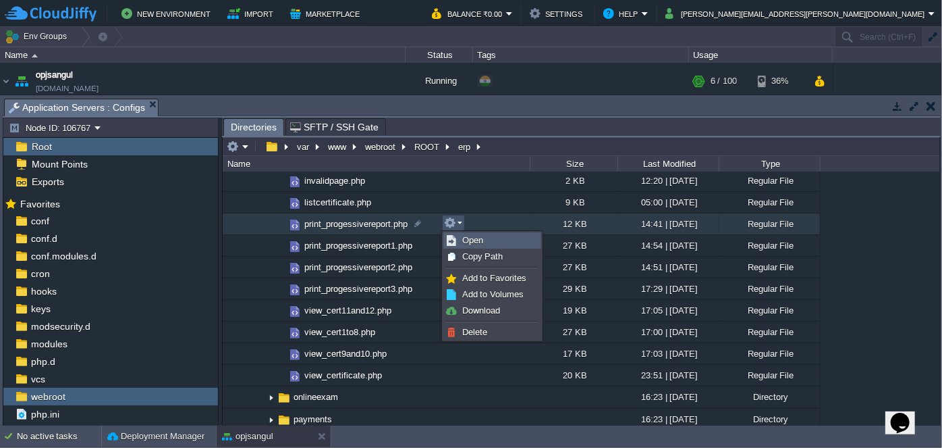
click at [479, 240] on span "Open" at bounding box center [472, 240] width 21 height 10
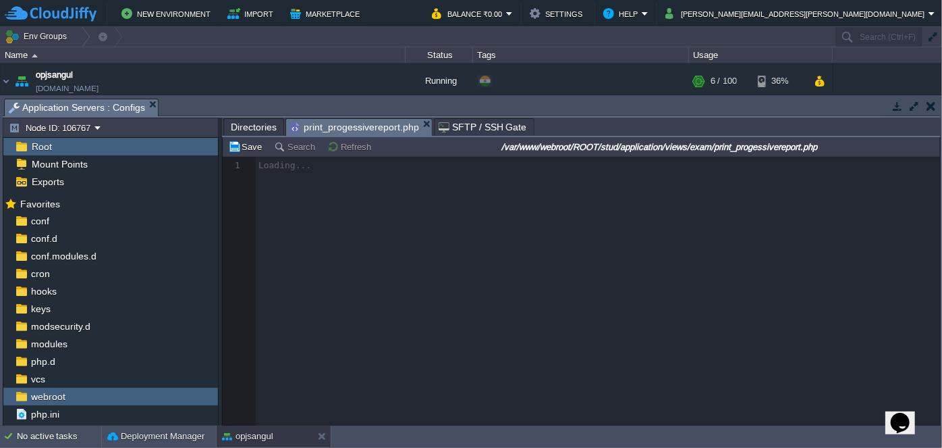
click at [246, 126] on span "Directories" at bounding box center [254, 127] width 46 height 16
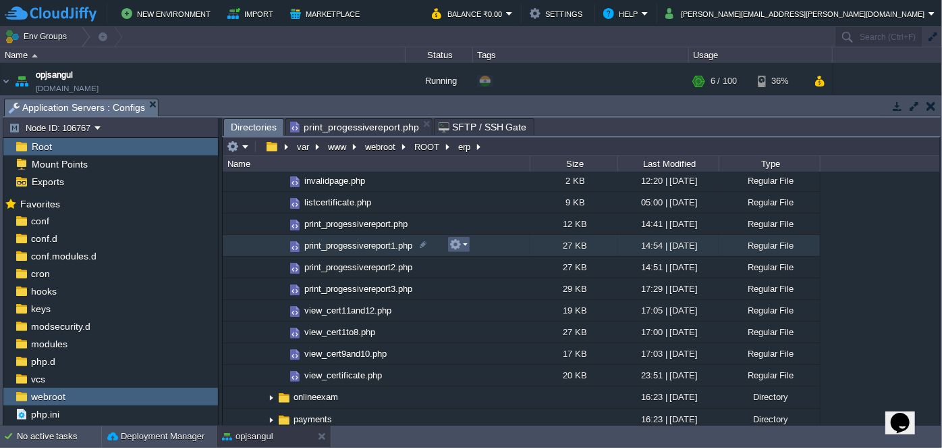
click at [468, 248] on td at bounding box center [459, 244] width 23 height 16
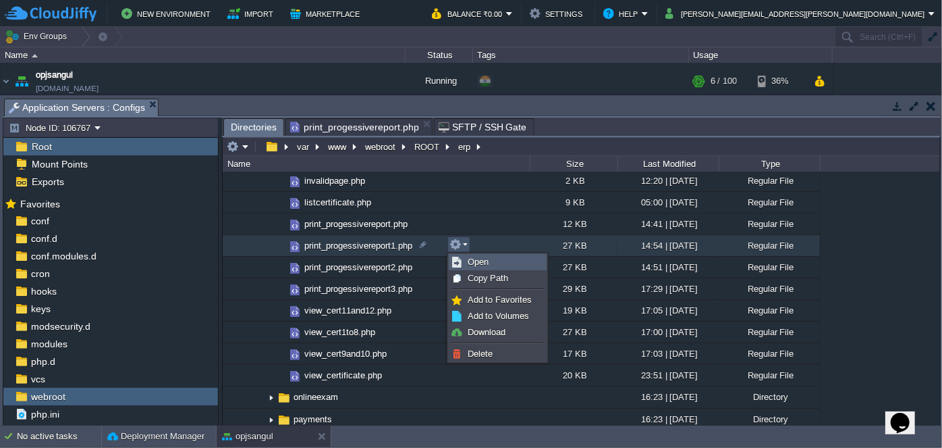
click at [475, 257] on span "Open" at bounding box center [478, 262] width 21 height 10
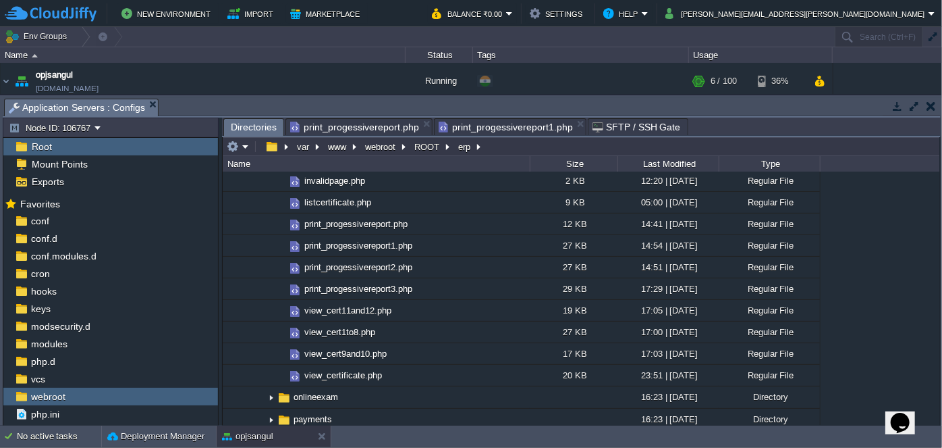
click at [254, 130] on span "Directories" at bounding box center [254, 127] width 46 height 17
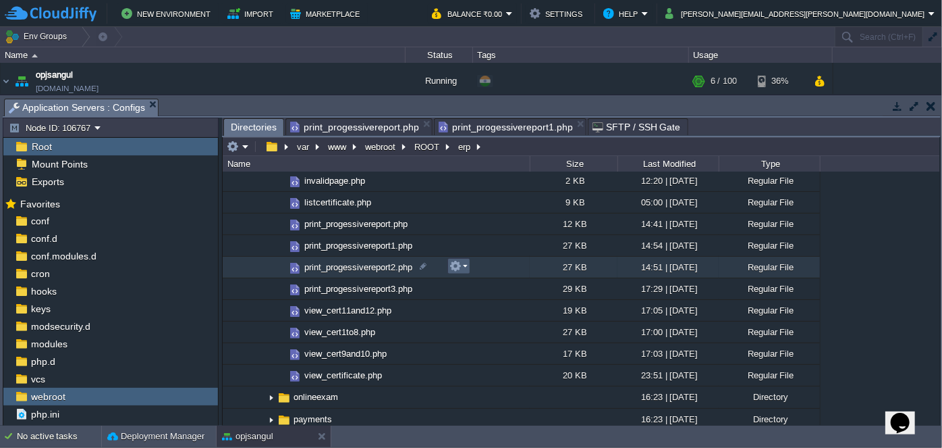
click at [462, 267] on em at bounding box center [459, 266] width 18 height 12
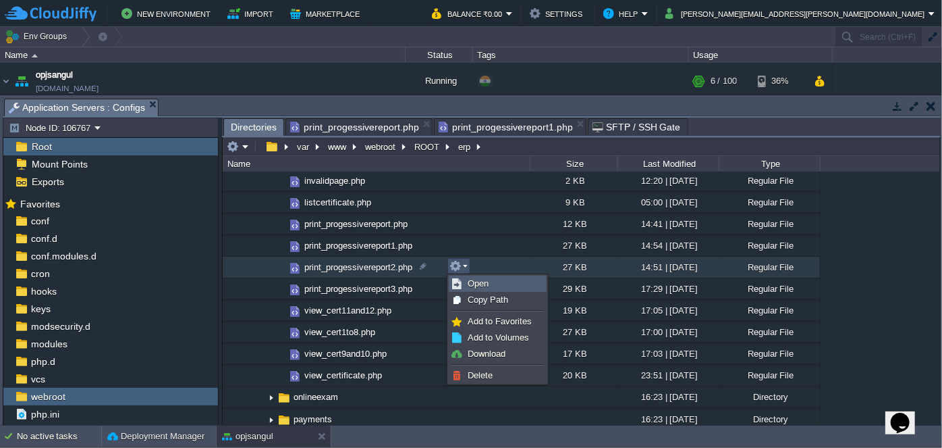
click at [479, 279] on span "Open" at bounding box center [478, 283] width 21 height 10
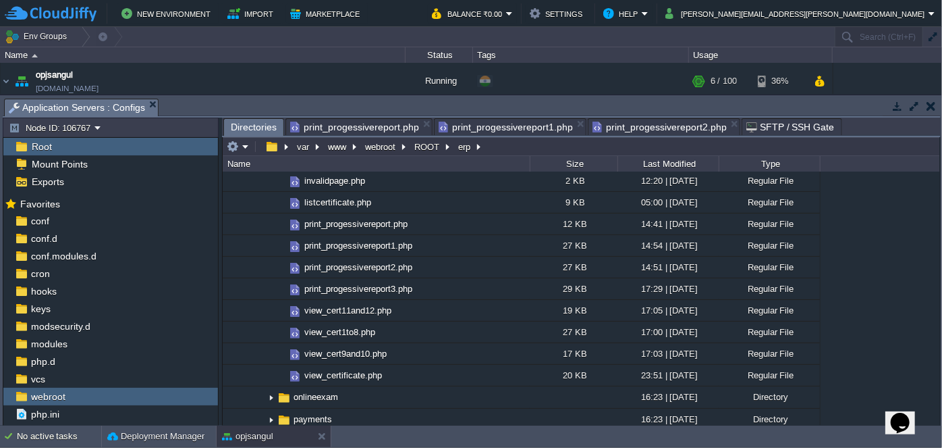
click at [252, 126] on span "Directories" at bounding box center [254, 127] width 46 height 17
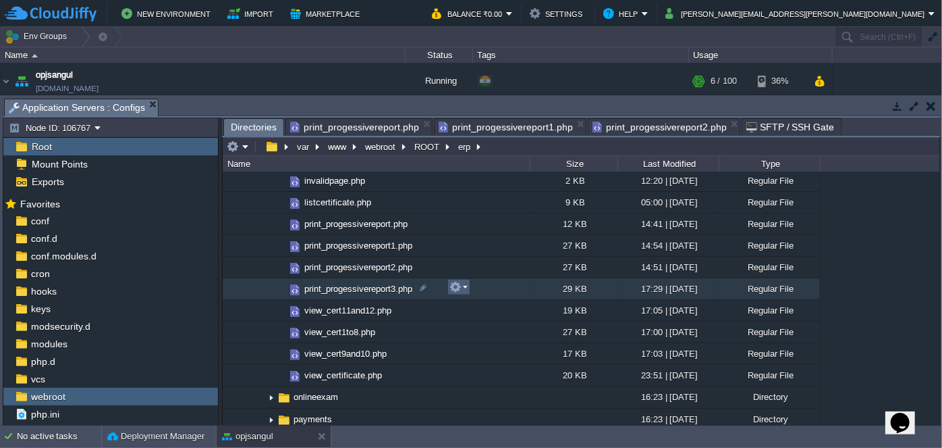
click at [464, 292] on em at bounding box center [459, 287] width 18 height 12
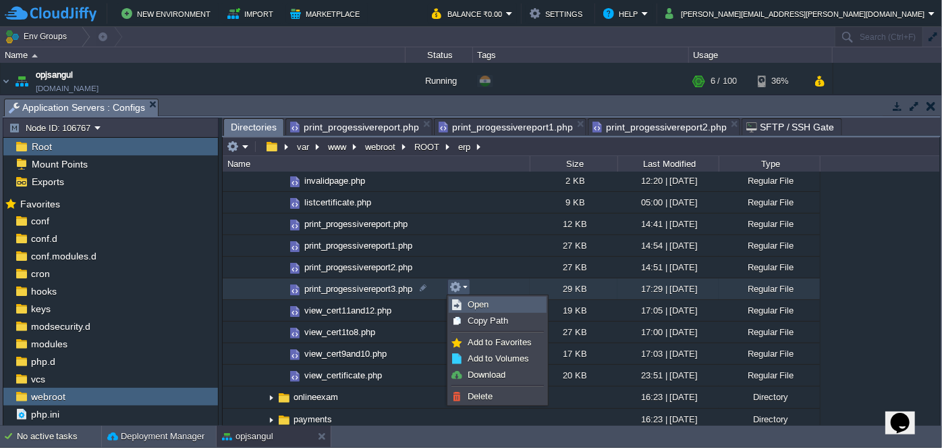
click at [472, 299] on span "Open" at bounding box center [478, 304] width 21 height 10
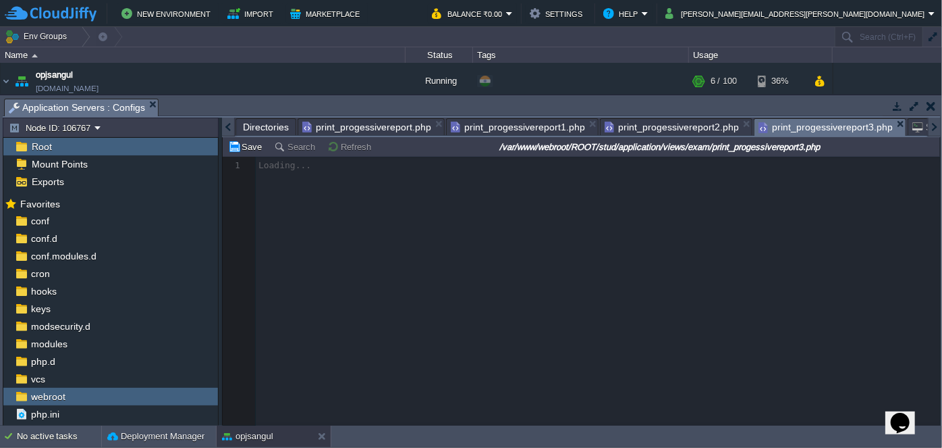
click at [377, 128] on span "print_progessivereport.php" at bounding box center [366, 127] width 129 height 16
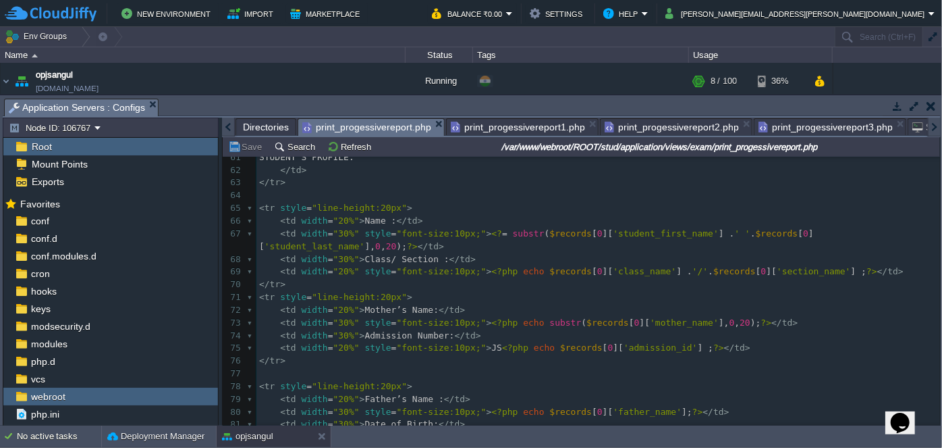
scroll to position [858, 0]
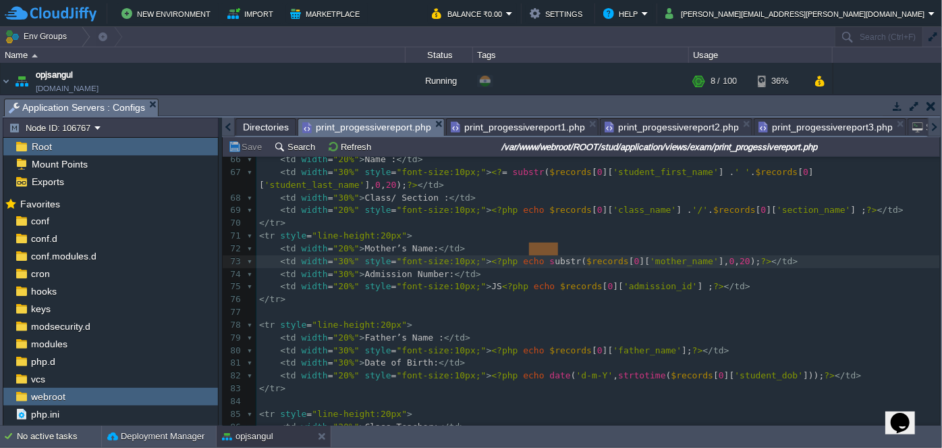
type textarea "substr("
drag, startPoint x: 559, startPoint y: 244, endPoint x: 526, endPoint y: 249, distance: 33.5
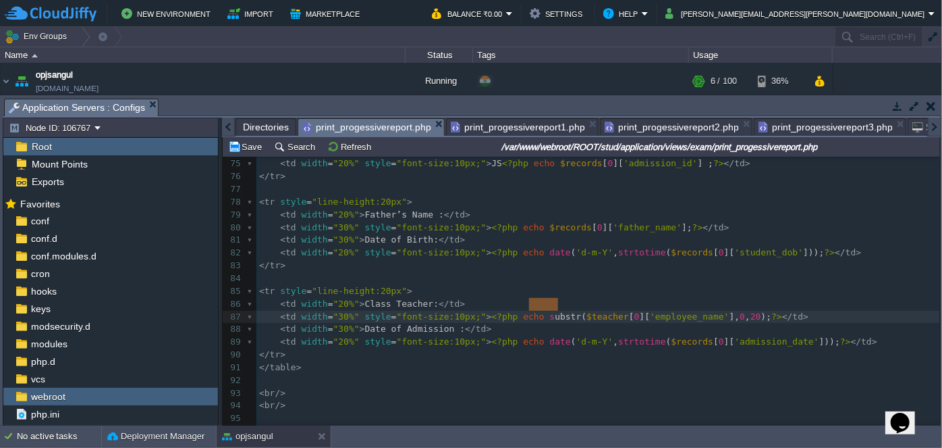
type textarea "substr("
drag, startPoint x: 558, startPoint y: 304, endPoint x: 523, endPoint y: 302, distance: 34.5
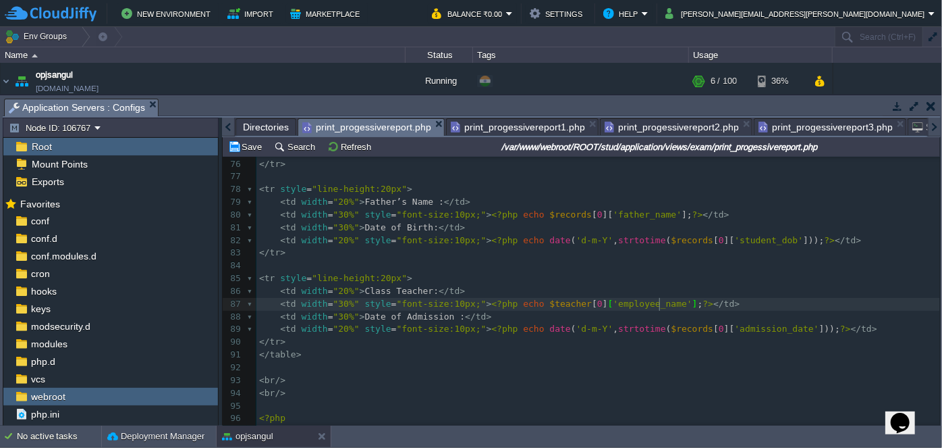
click at [691, 286] on pre "< td width = "20%" > Class Teacher: </ td >" at bounding box center [599, 291] width 684 height 13
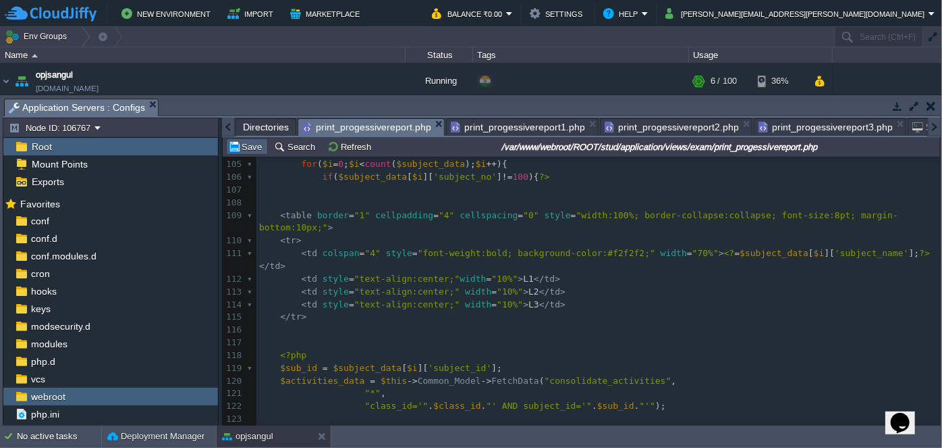
click at [242, 150] on button "Save" at bounding box center [247, 146] width 38 height 12
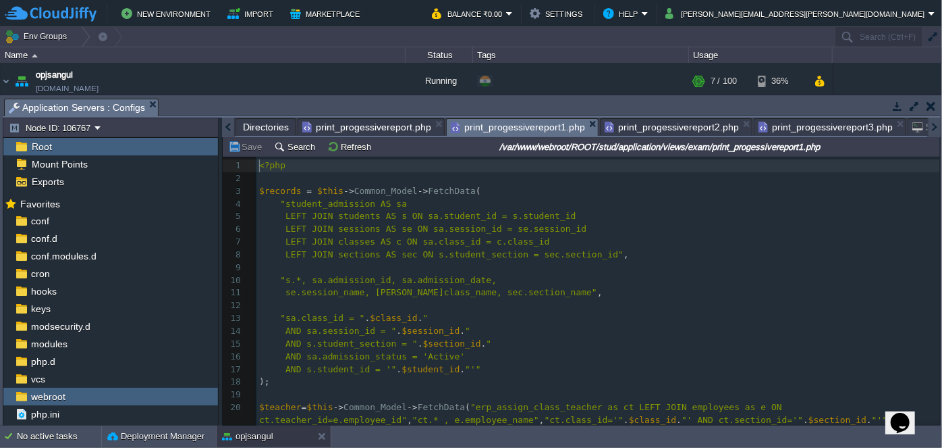
click at [489, 126] on span "print_progessivereport1.php" at bounding box center [518, 127] width 134 height 17
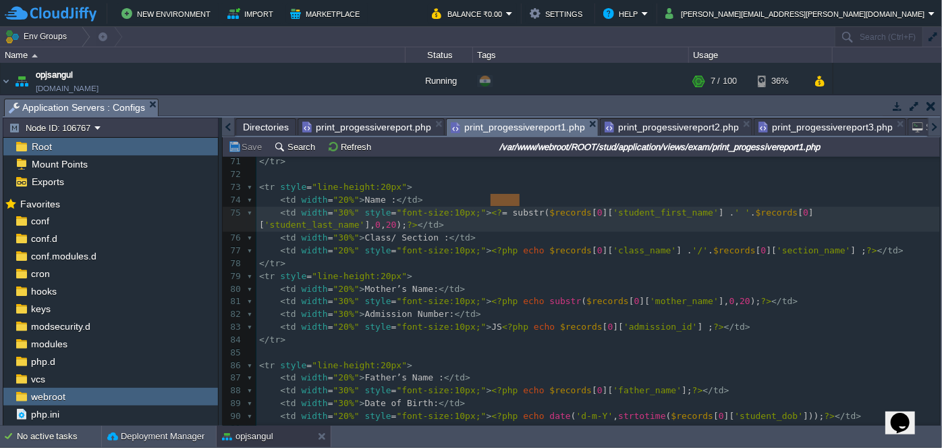
type textarea "substr("
drag, startPoint x: 488, startPoint y: 198, endPoint x: 522, endPoint y: 197, distance: 33.8
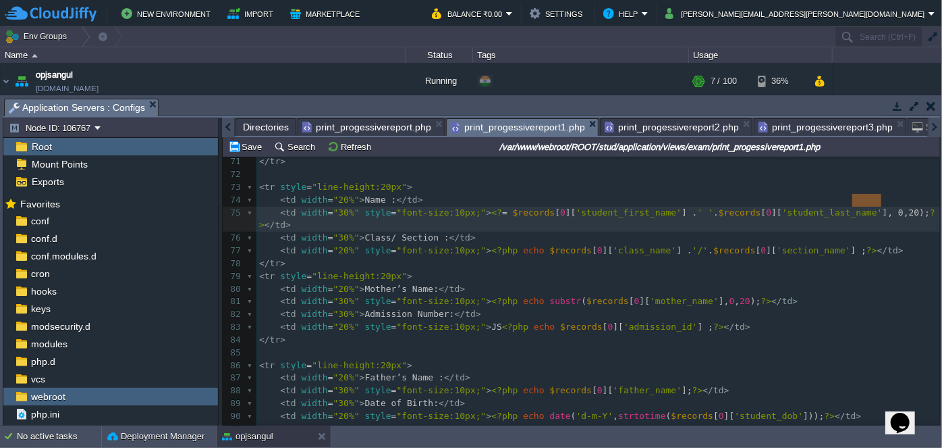
type textarea ", 0,20)"
drag, startPoint x: 880, startPoint y: 198, endPoint x: 849, endPoint y: 200, distance: 31.1
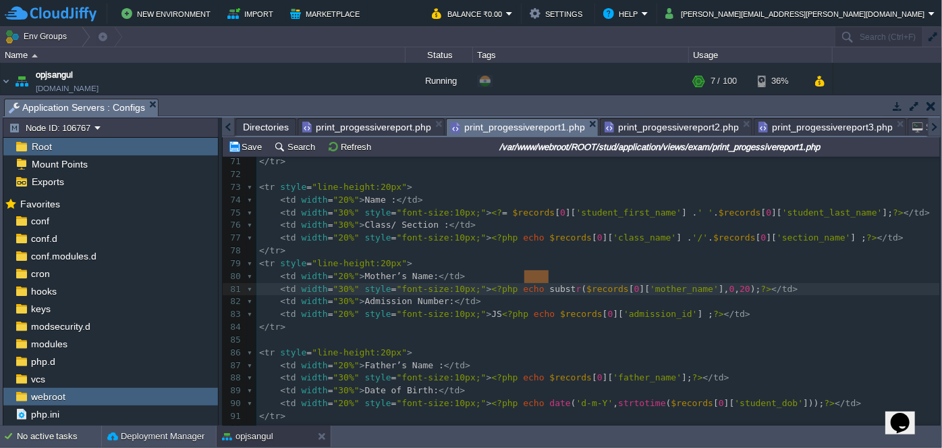
type textarea "substr("
drag, startPoint x: 526, startPoint y: 275, endPoint x: 557, endPoint y: 274, distance: 31.1
type textarea ", 0,20)"
drag, startPoint x: 683, startPoint y: 275, endPoint x: 651, endPoint y: 276, distance: 31.1
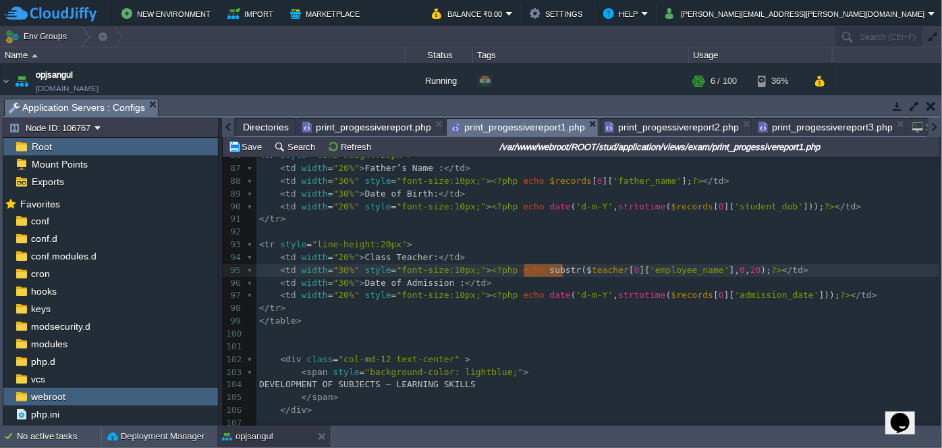
type textarea "substr("
drag, startPoint x: 523, startPoint y: 269, endPoint x: 558, endPoint y: 273, distance: 34.7
type textarea ", 0,20)"
drag, startPoint x: 693, startPoint y: 270, endPoint x: 660, endPoint y: 270, distance: 32.4
click at [714, 363] on pre "< div class = "col-md-12 text-center" >" at bounding box center [599, 359] width 684 height 13
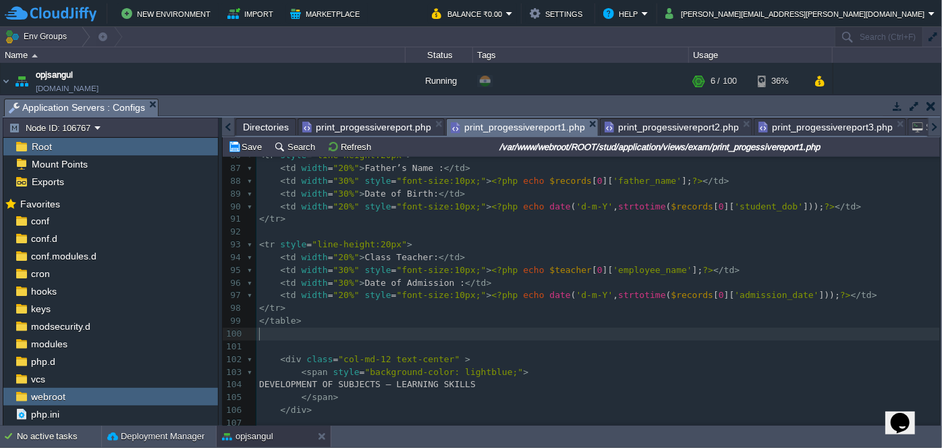
click at [654, 327] on pre "​" at bounding box center [599, 333] width 684 height 13
click at [281, 342] on pre "​" at bounding box center [599, 346] width 684 height 13
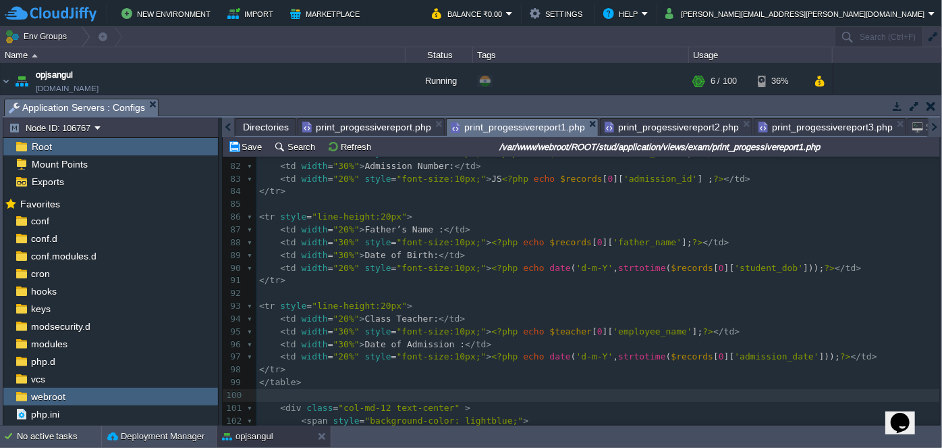
click at [410, 302] on pre "< tr style = "line-height:20px" >" at bounding box center [599, 306] width 684 height 13
click at [317, 394] on pre "​" at bounding box center [599, 395] width 684 height 13
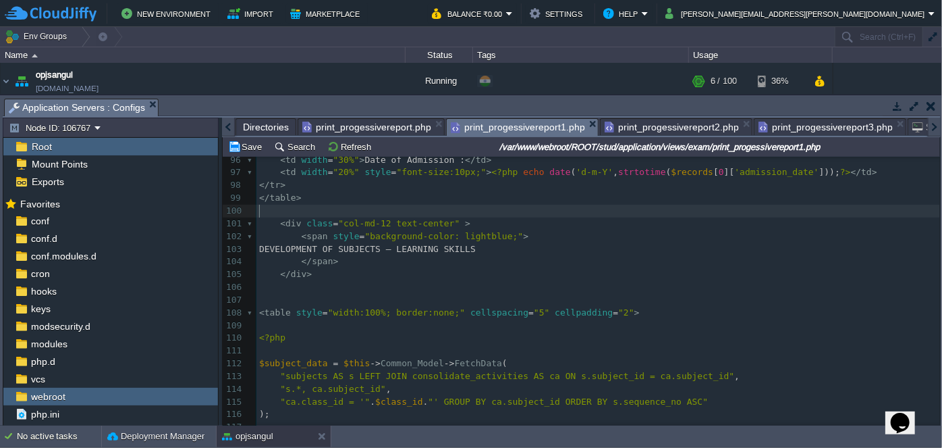
scroll to position [1273, 0]
click at [250, 148] on button "Save" at bounding box center [247, 146] width 38 height 12
click at [665, 123] on span "print_progessivereport2.php" at bounding box center [672, 127] width 134 height 16
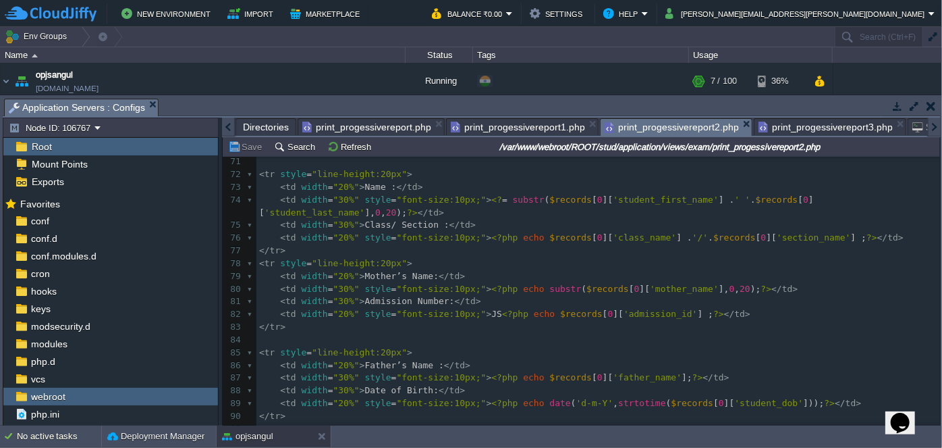
type textarea "su"
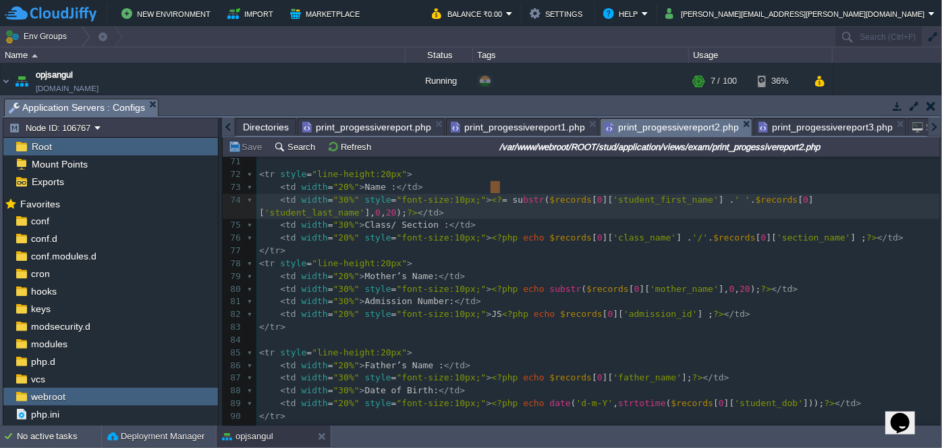
drag, startPoint x: 489, startPoint y: 188, endPoint x: 500, endPoint y: 184, distance: 11.3
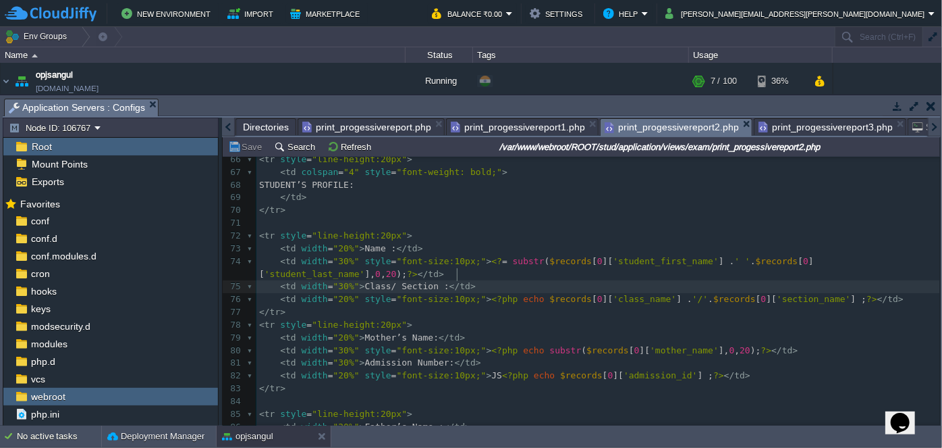
click at [546, 280] on pre "< td width = "30%" > Class/ Section : </ td >" at bounding box center [599, 286] width 684 height 13
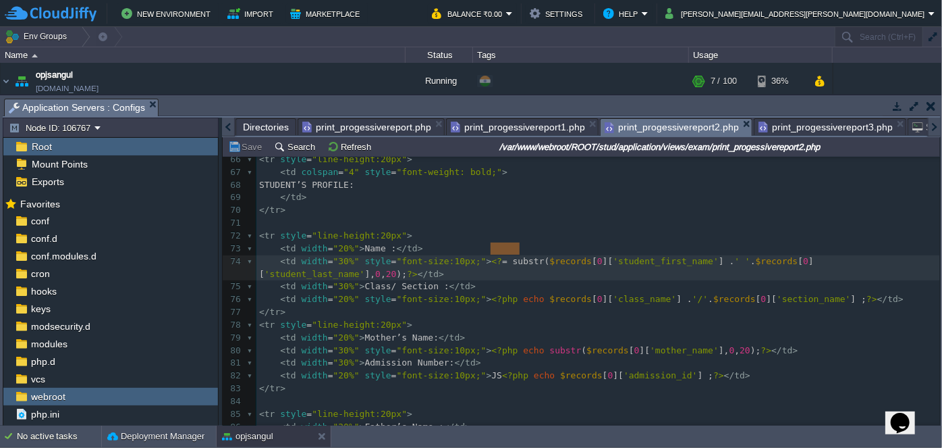
type textarea "substr("
drag, startPoint x: 489, startPoint y: 248, endPoint x: 522, endPoint y: 244, distance: 33.4
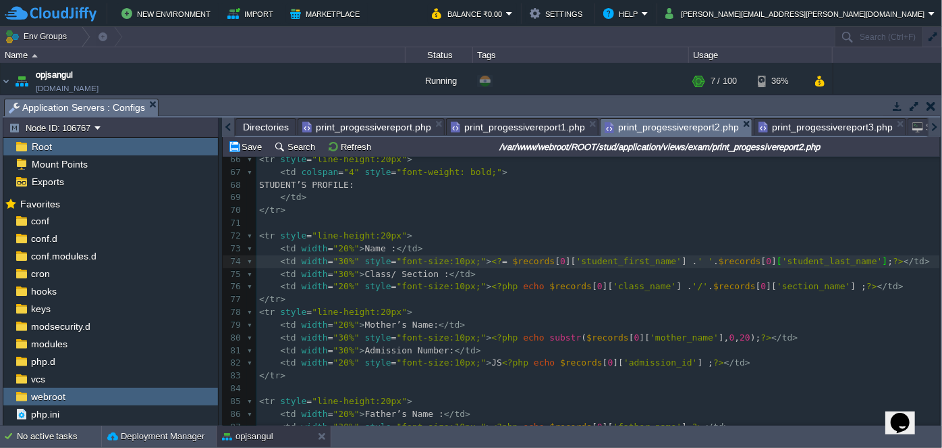
click at [825, 319] on pre "< td width = "20%" > Mother’s Name: </ td >" at bounding box center [599, 325] width 684 height 13
click at [508, 256] on span at bounding box center [510, 261] width 5 height 10
click at [550, 306] on pre "< tr style = "line-height:20px" >" at bounding box center [599, 312] width 684 height 13
type textarea "substr("
drag, startPoint x: 559, startPoint y: 324, endPoint x: 524, endPoint y: 323, distance: 35.1
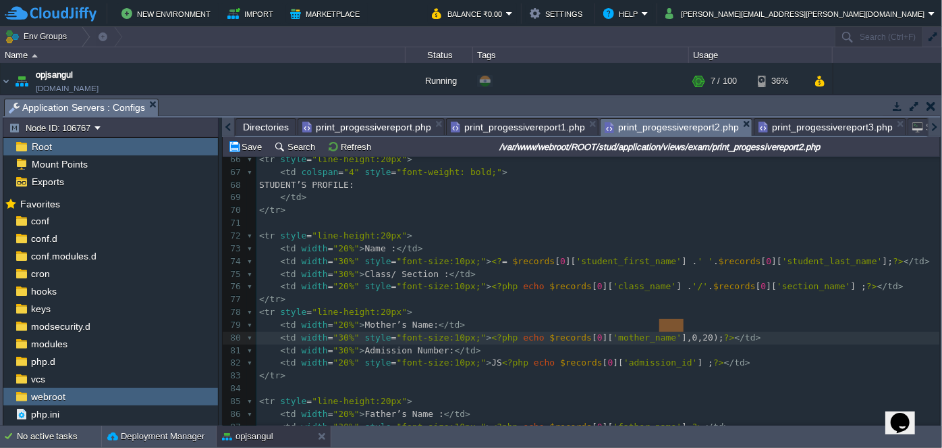
type textarea ", 0,20)"
drag, startPoint x: 682, startPoint y: 323, endPoint x: 649, endPoint y: 323, distance: 32.4
click at [630, 346] on div "xxxxxxxxxx <?php 47 < img src = " <?php echo base_url ( 'assets/logo1.png' ) ?>…" at bounding box center [599, 255] width 684 height 712
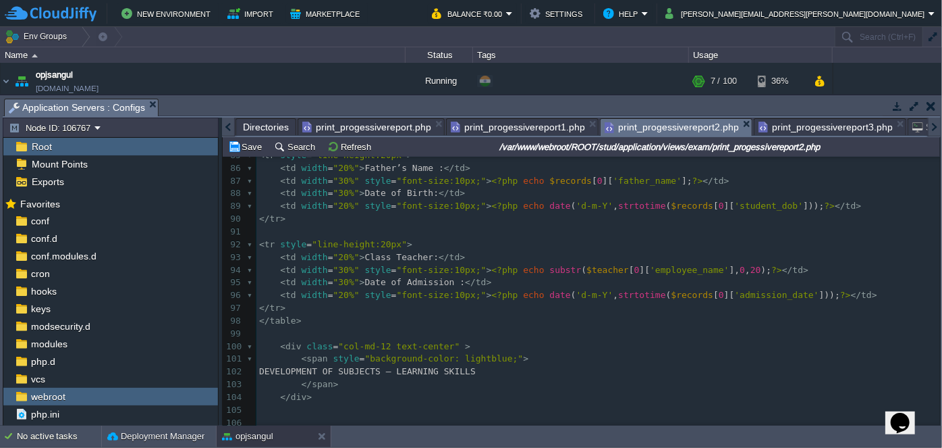
scroll to position [1104, 0]
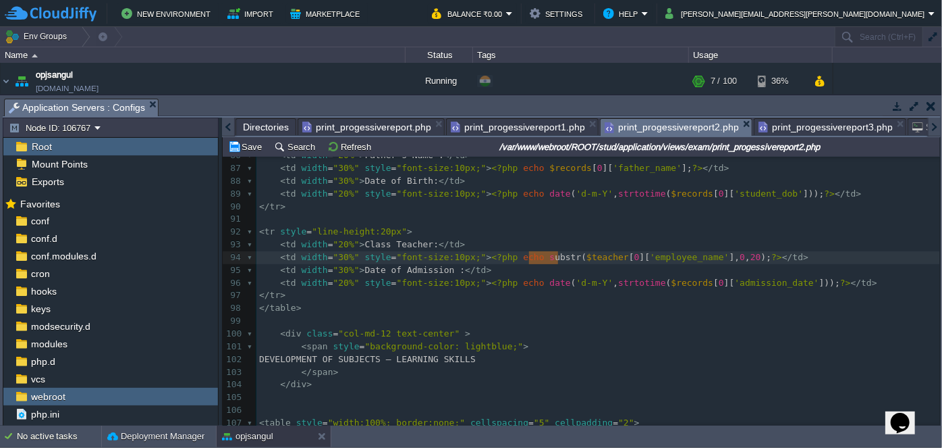
type textarea "substr("
drag, startPoint x: 558, startPoint y: 255, endPoint x: 525, endPoint y: 253, distance: 32.4
type textarea ", 0,20)"
drag, startPoint x: 694, startPoint y: 257, endPoint x: 661, endPoint y: 257, distance: 33.1
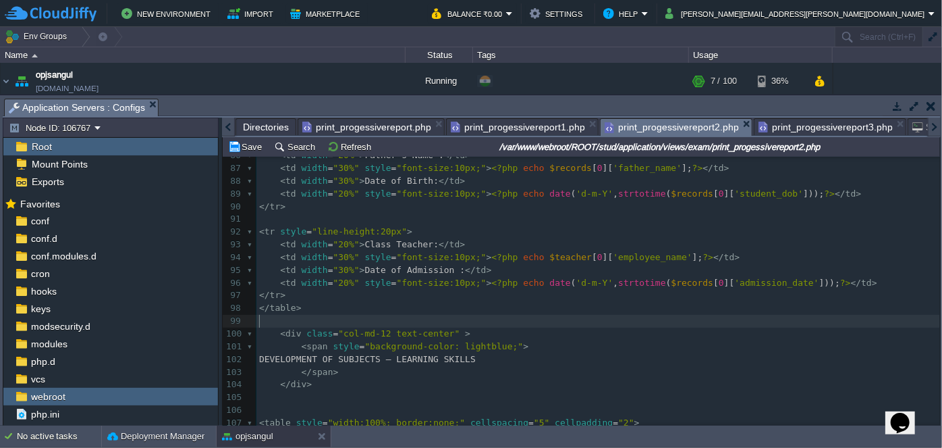
click at [631, 318] on pre "​" at bounding box center [599, 321] width 684 height 13
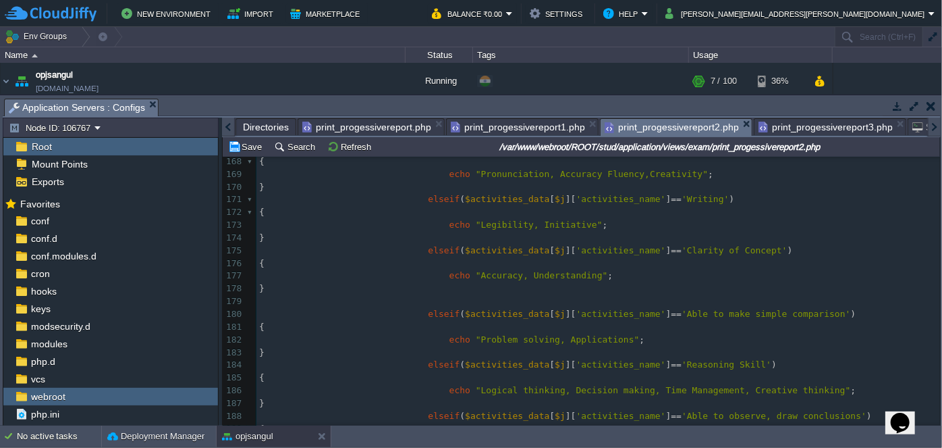
scroll to position [2148, 0]
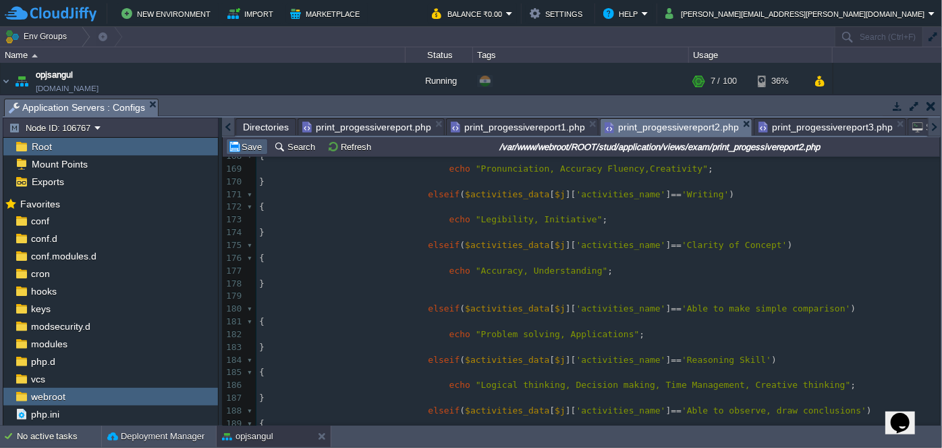
click at [245, 143] on button "Save" at bounding box center [247, 146] width 38 height 12
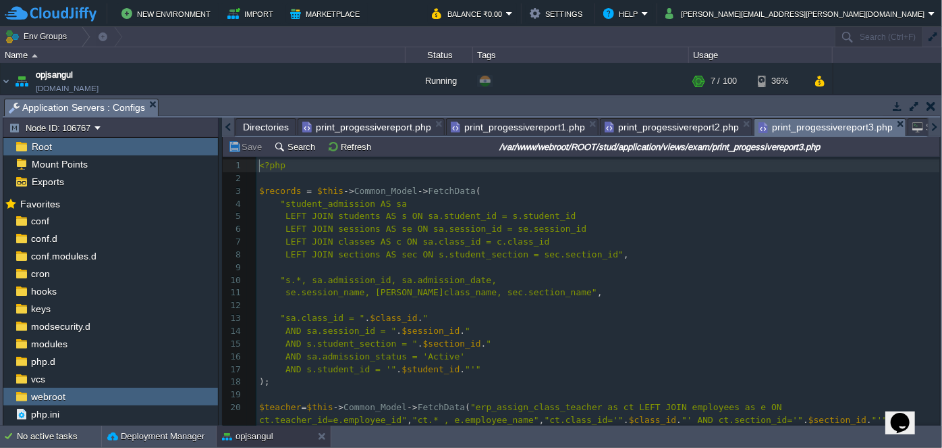
click at [780, 132] on span "print_progessivereport3.php" at bounding box center [826, 127] width 134 height 17
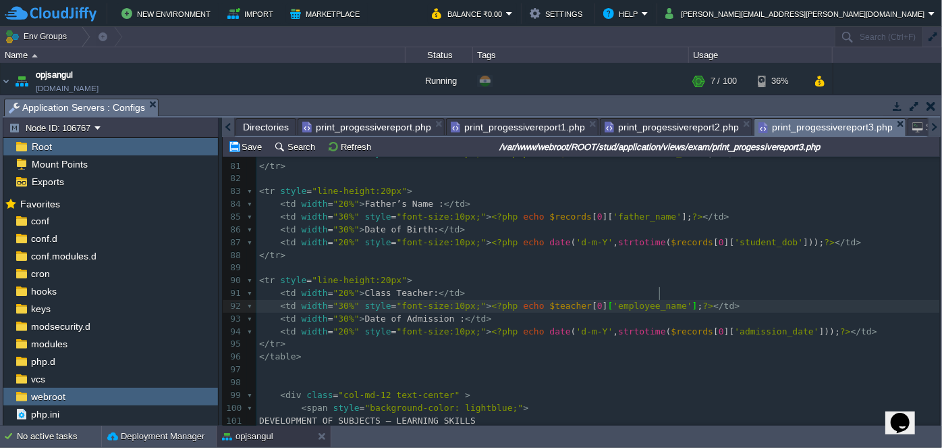
click at [738, 350] on pre "</ table >" at bounding box center [599, 356] width 684 height 13
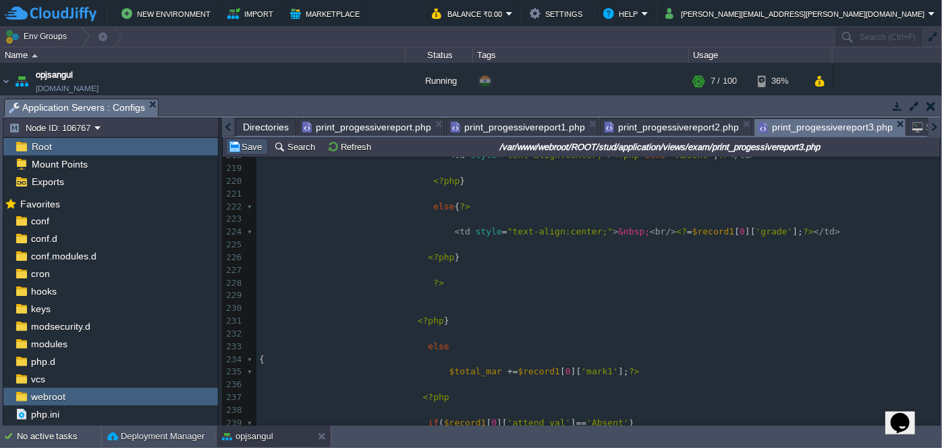
click at [259, 151] on button "Save" at bounding box center [247, 146] width 38 height 12
